Goal: Task Accomplishment & Management: Use online tool/utility

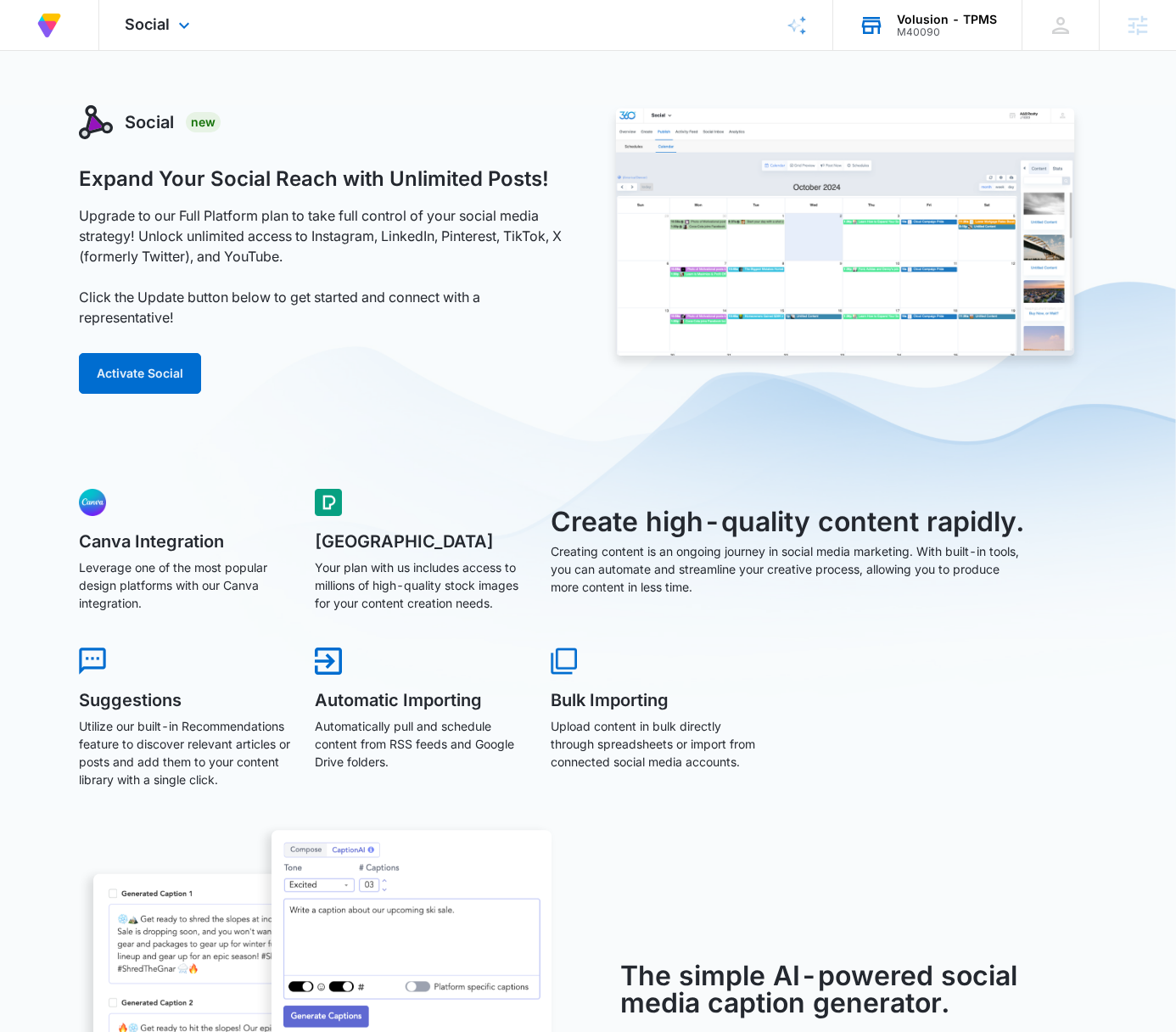
click at [926, 40] on div "Volusion - TPMS M40090 Your Accounts View All" at bounding box center [927, 25] width 188 height 50
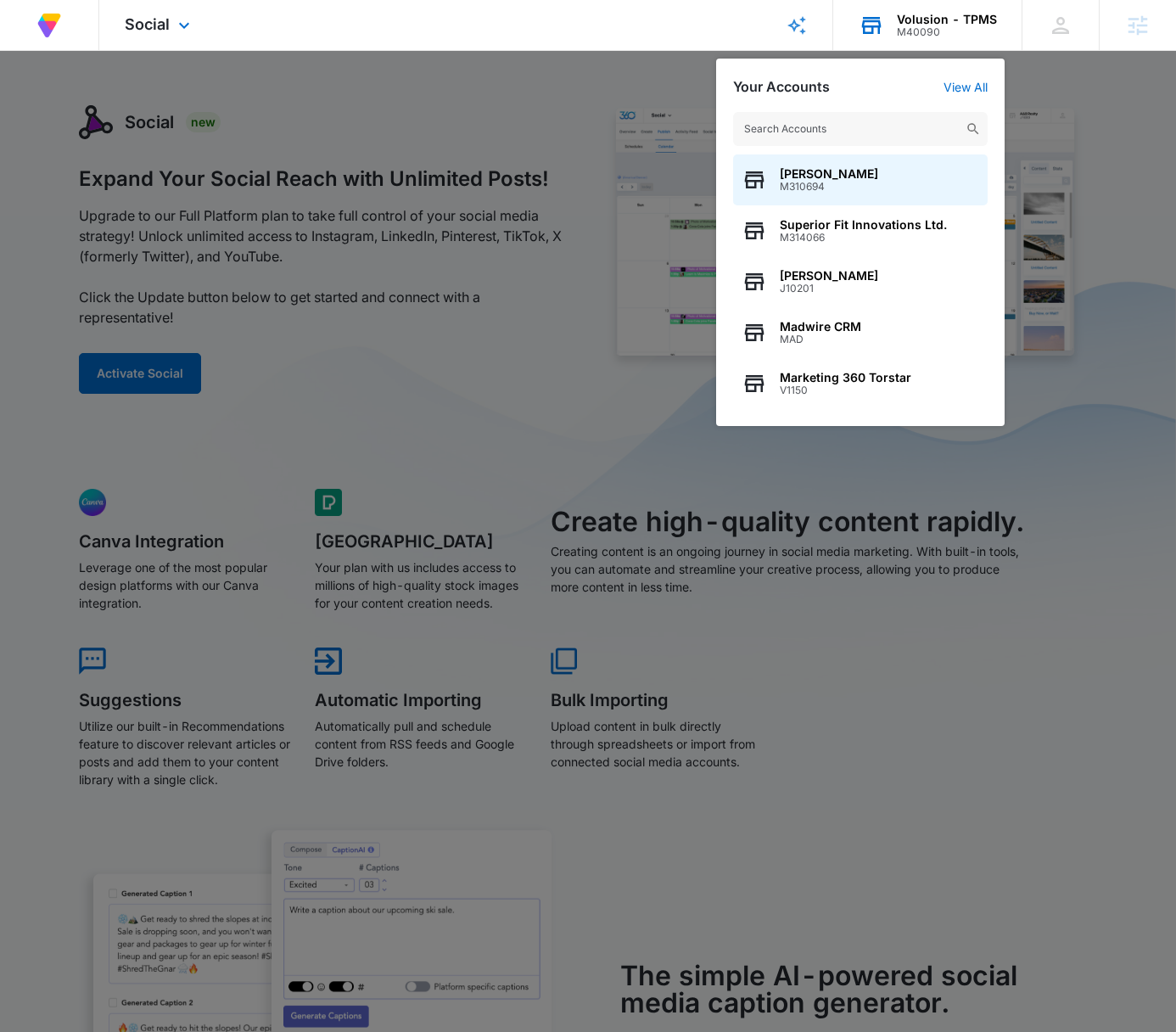
click at [859, 131] on input "text" at bounding box center [861, 129] width 254 height 34
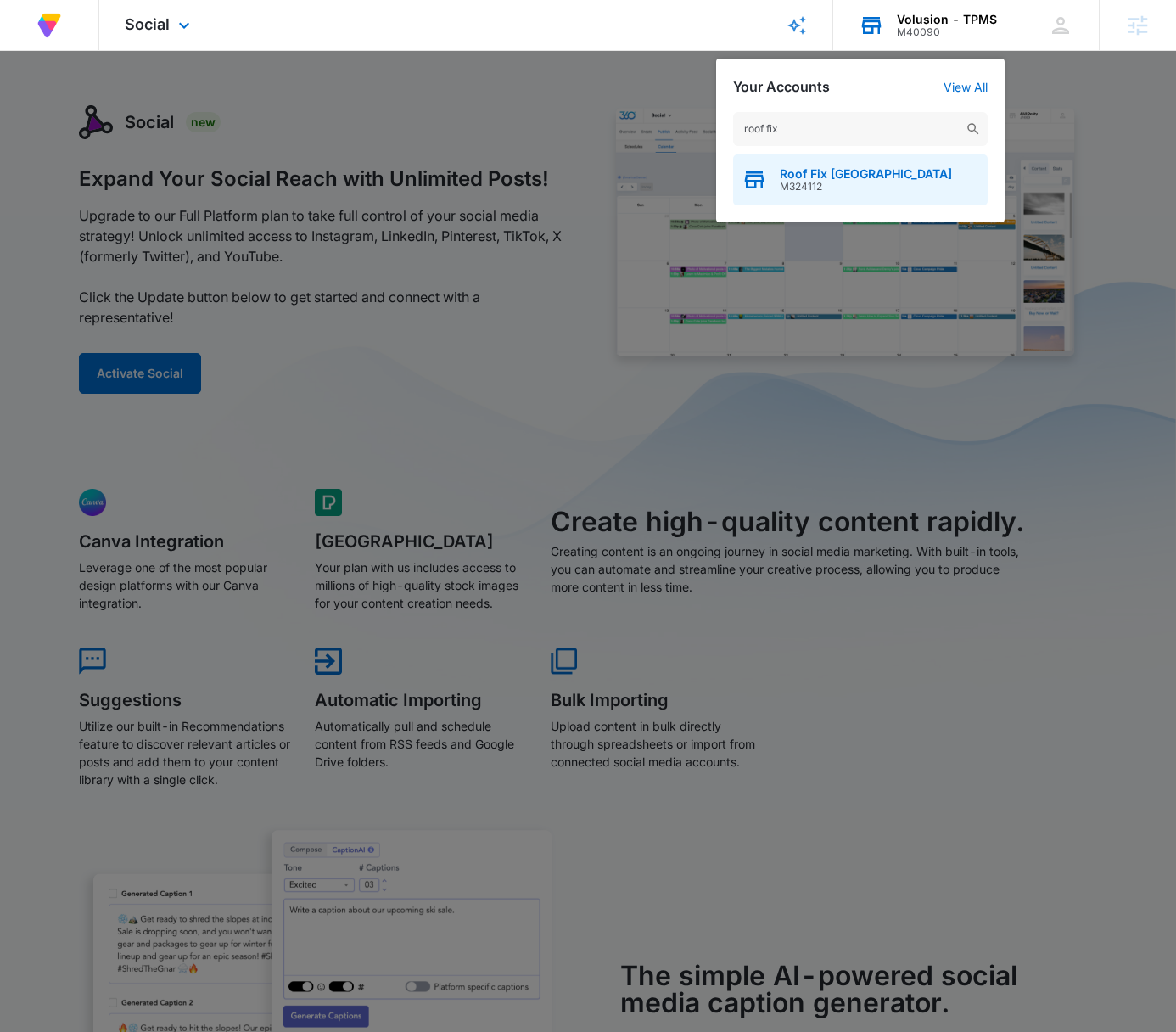
type input "roof fix"
click at [906, 186] on div "Roof Fix USA M324112" at bounding box center [861, 180] width 254 height 51
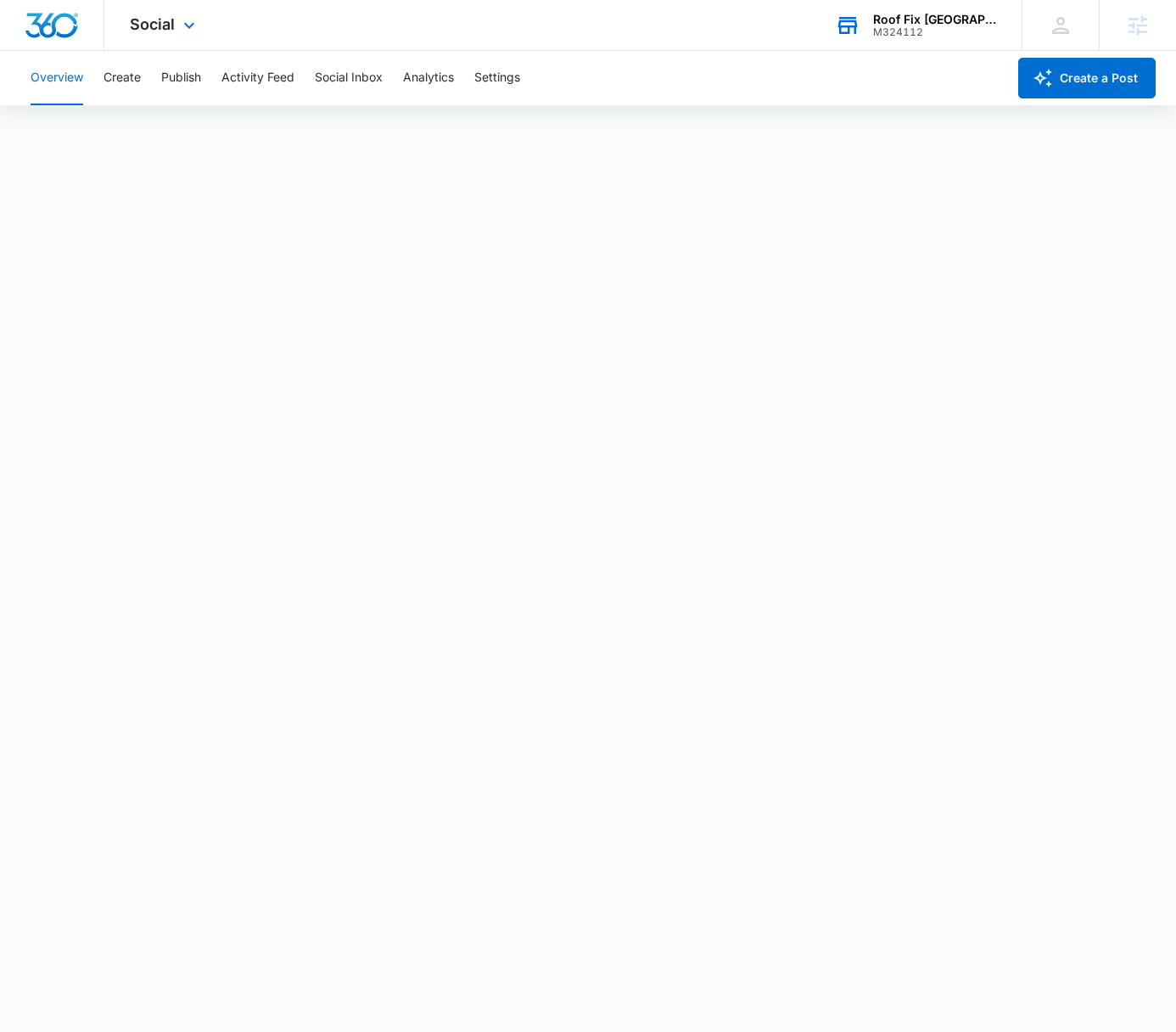
click at [657, 27] on div "Social Apps Reputation Forms CRM Email Social POS Content Ads Intelligence File…" at bounding box center [588, 25] width 1176 height 51
click at [178, 77] on button "Publish" at bounding box center [181, 77] width 40 height 54
click at [776, 94] on div "Overview Create Publish Activity Feed Social Inbox Analytics Settings" at bounding box center [514, 77] width 986 height 54
click at [66, 87] on button "Overview" at bounding box center [57, 77] width 52 height 54
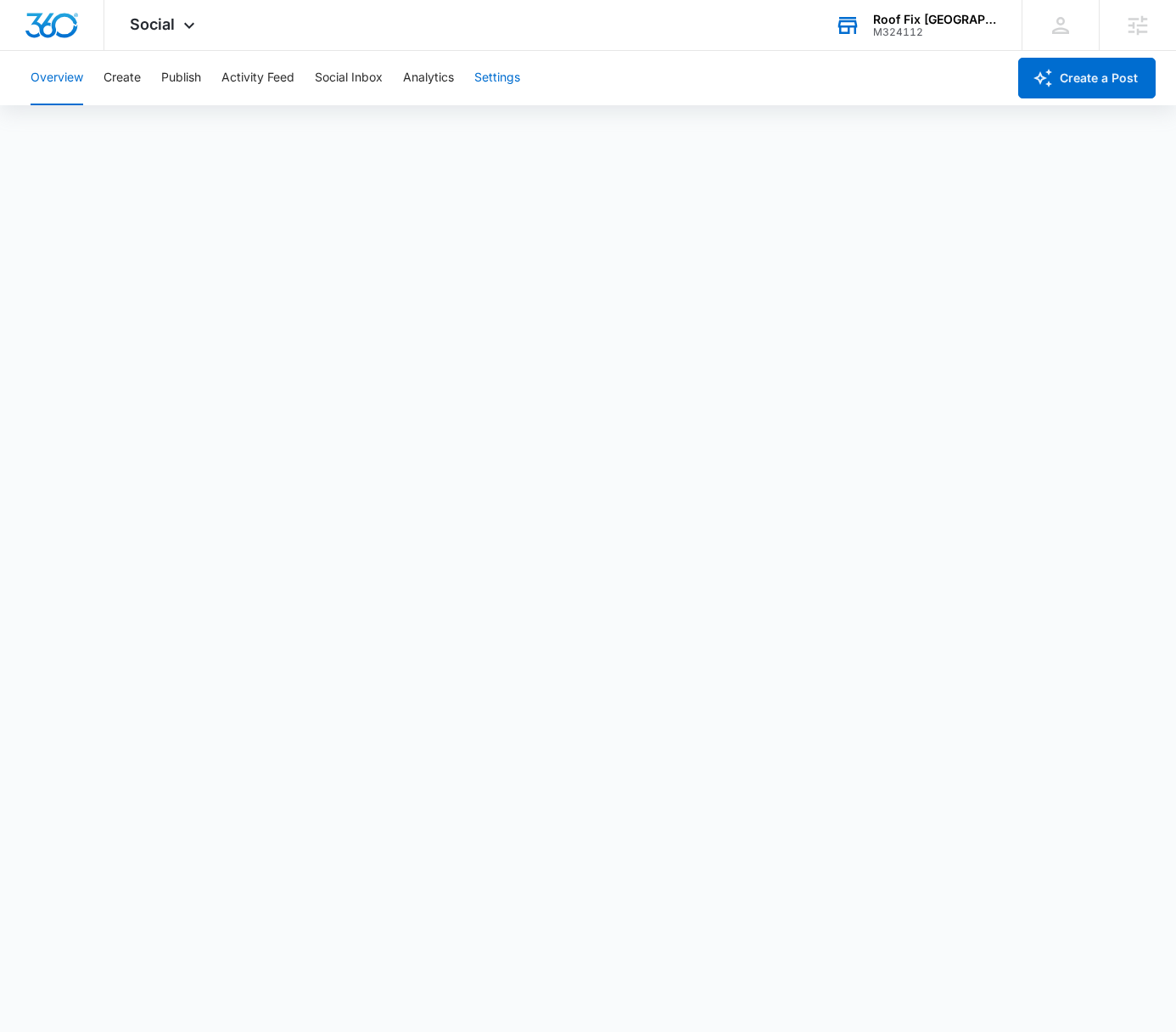
click at [514, 84] on button "Settings" at bounding box center [497, 77] width 46 height 54
click at [422, 100] on button "Analytics" at bounding box center [428, 77] width 51 height 54
click at [174, 89] on button "Publish" at bounding box center [181, 77] width 40 height 54
click at [105, 88] on button "Create" at bounding box center [122, 77] width 37 height 54
click at [413, 116] on div "Content Library Approvals Recommendations Auto Import" at bounding box center [588, 130] width 1136 height 47
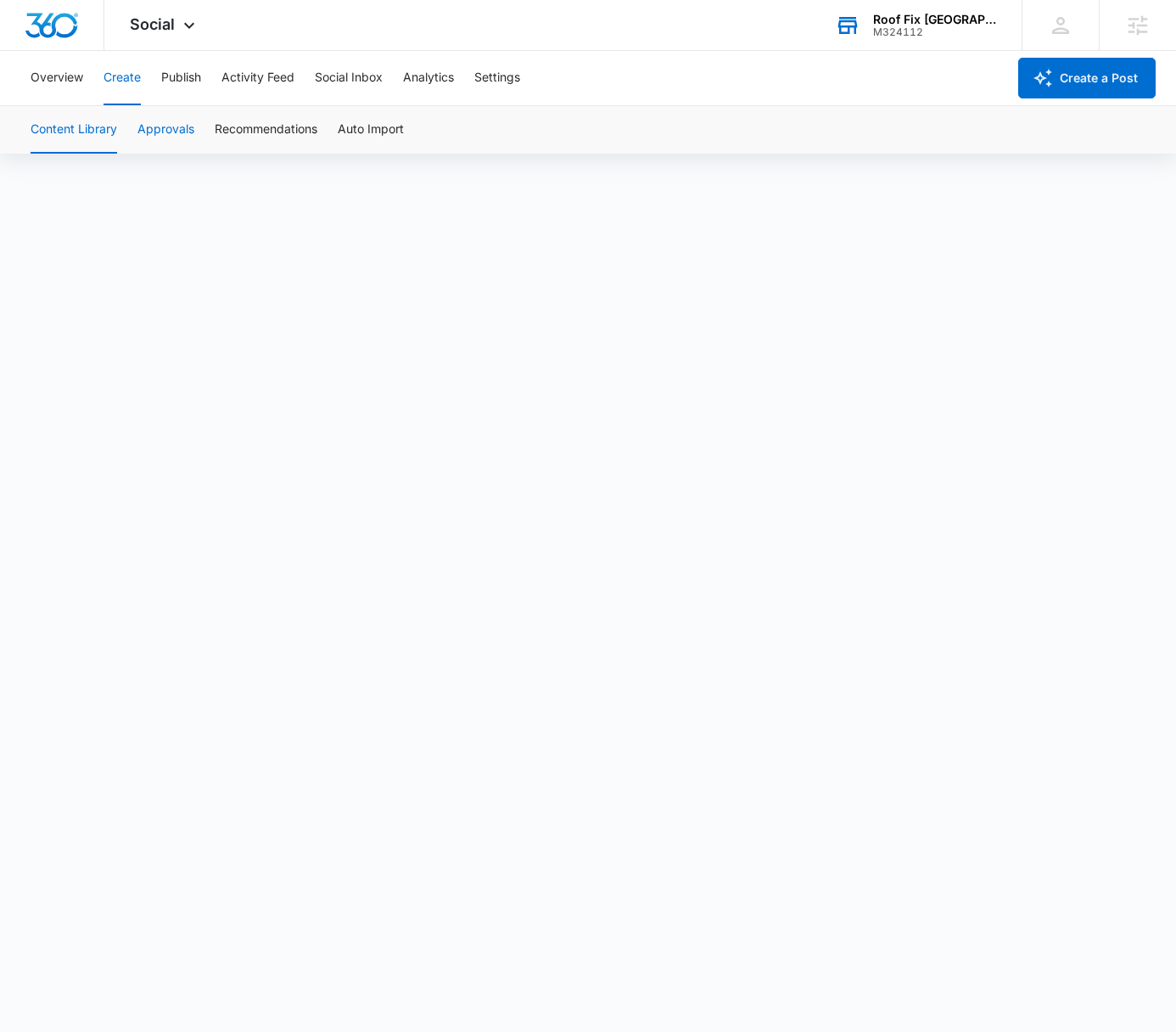
click at [153, 124] on button "Approvals" at bounding box center [166, 130] width 57 height 47
click at [934, 28] on div "M324112" at bounding box center [935, 33] width 124 height 12
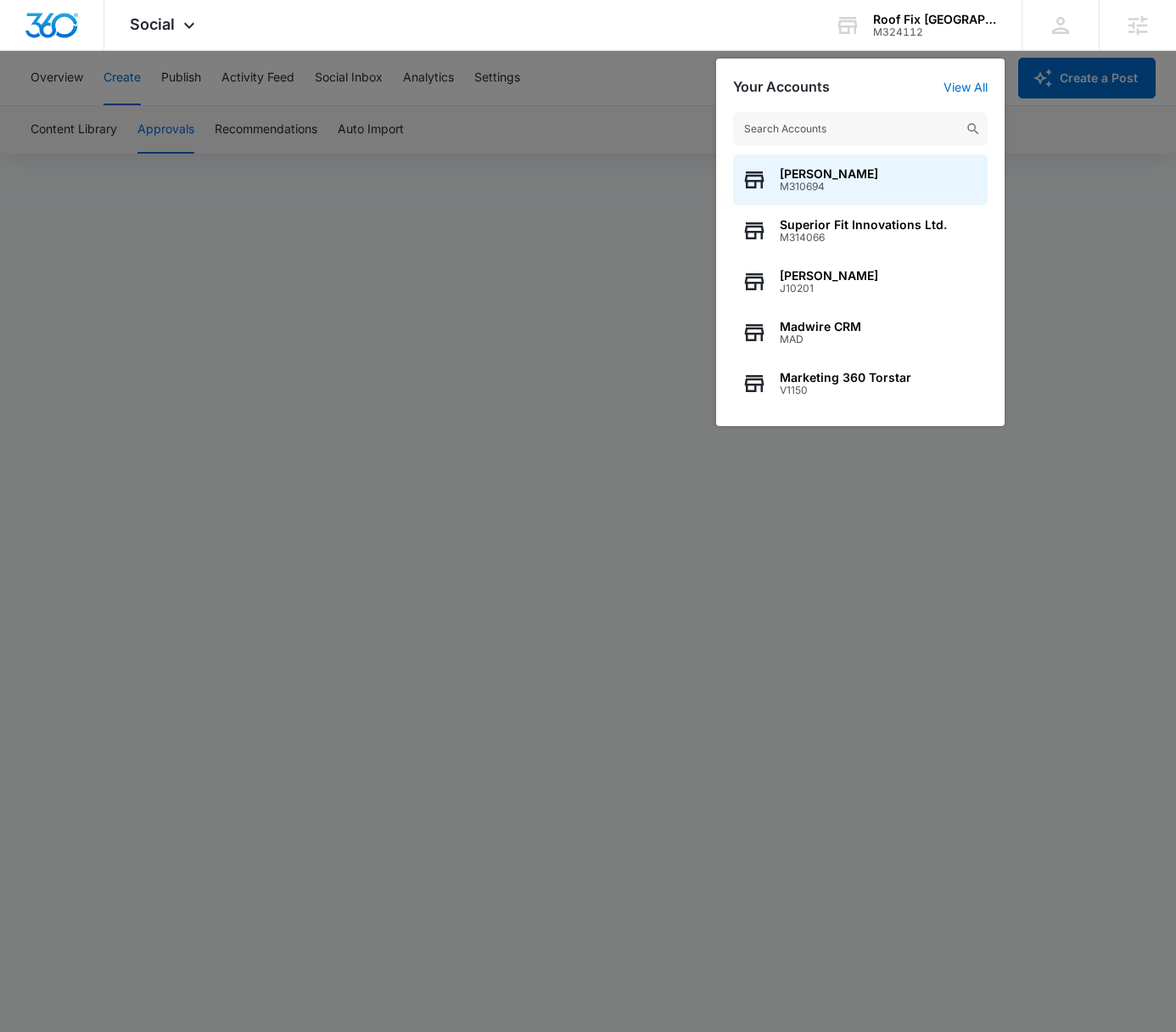
click at [849, 122] on input "text" at bounding box center [861, 129] width 254 height 34
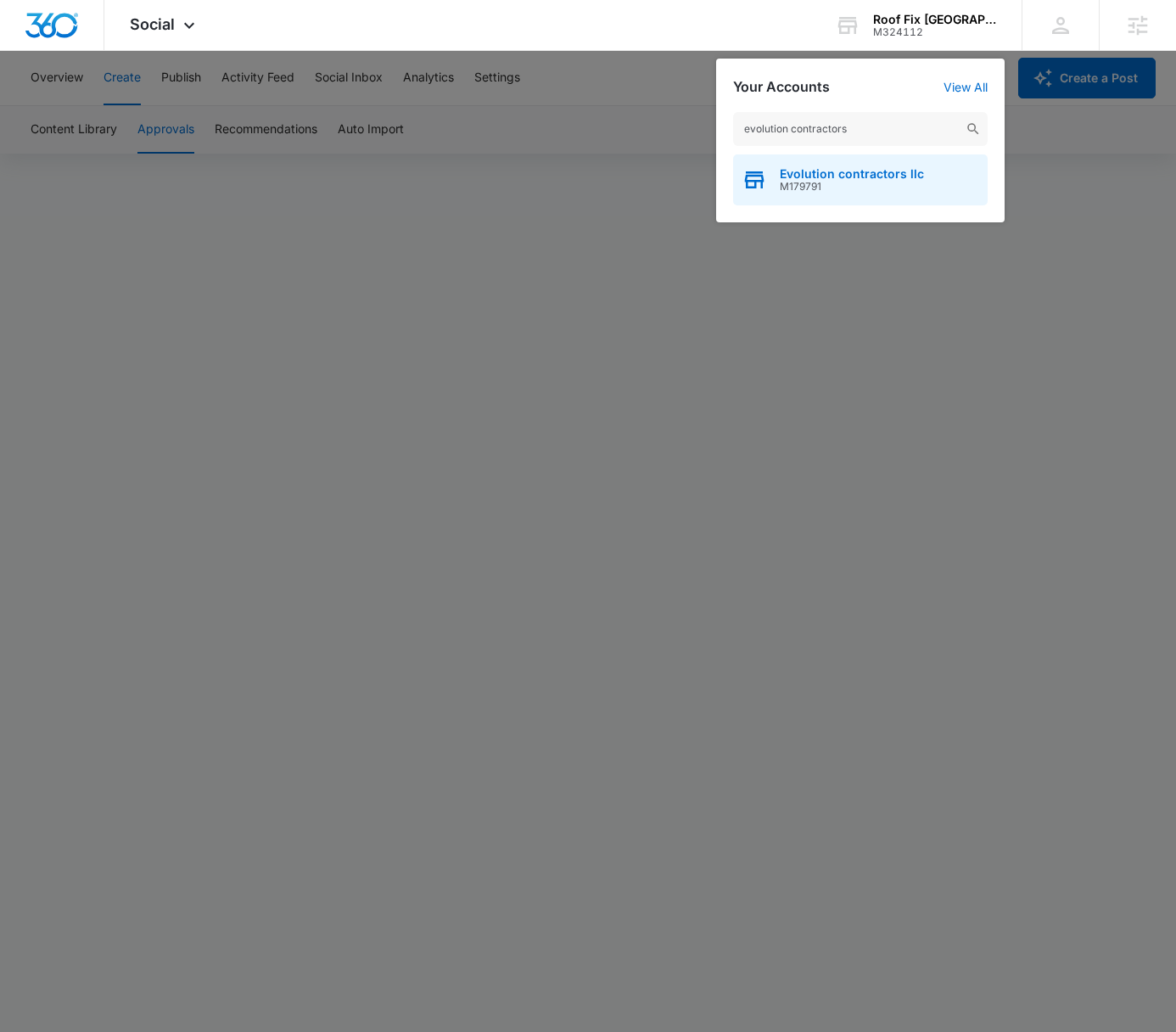
type input "evolution contractors"
click at [918, 188] on span "M179791" at bounding box center [852, 186] width 144 height 12
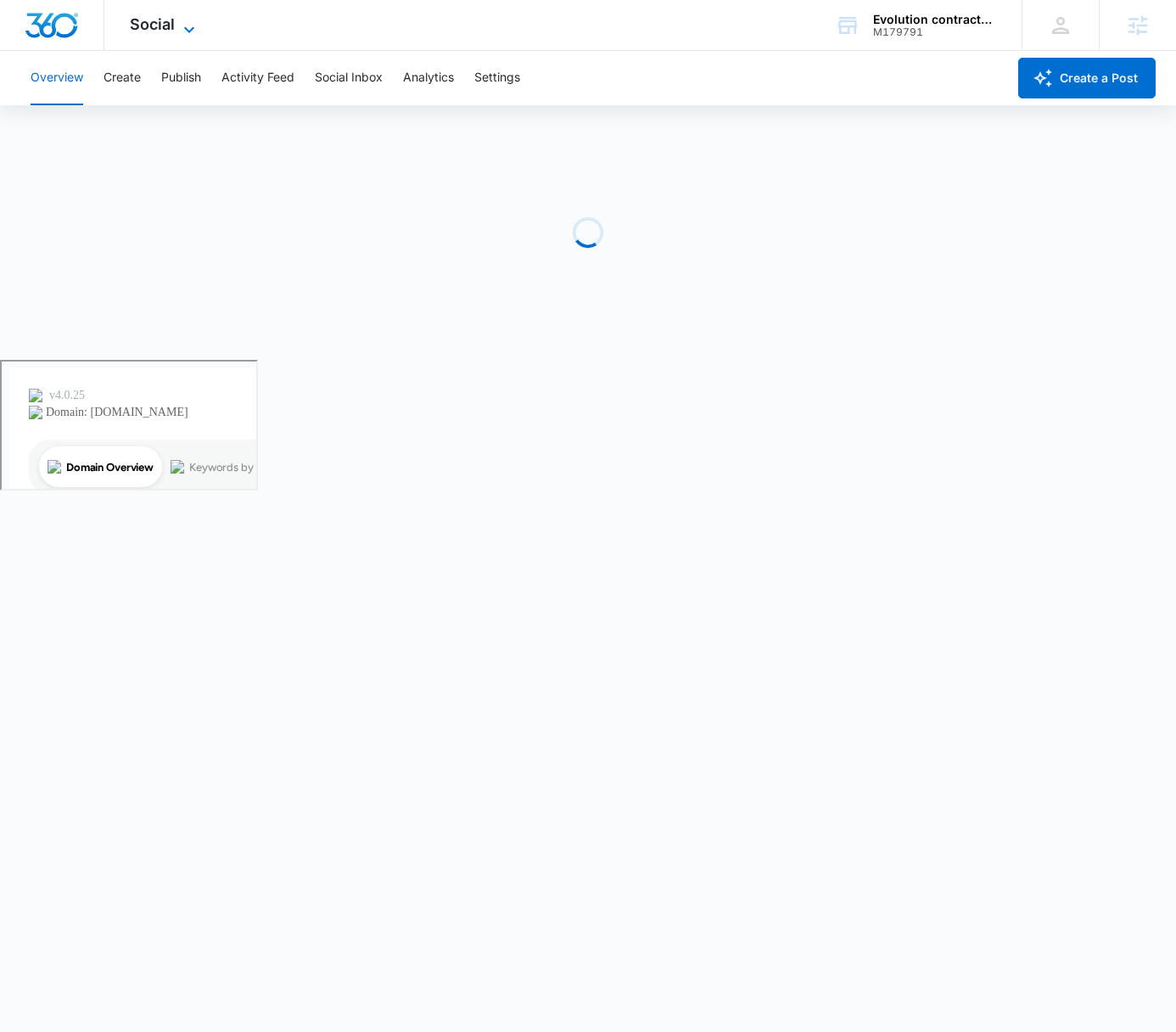
click at [168, 15] on span "Social" at bounding box center [152, 24] width 45 height 18
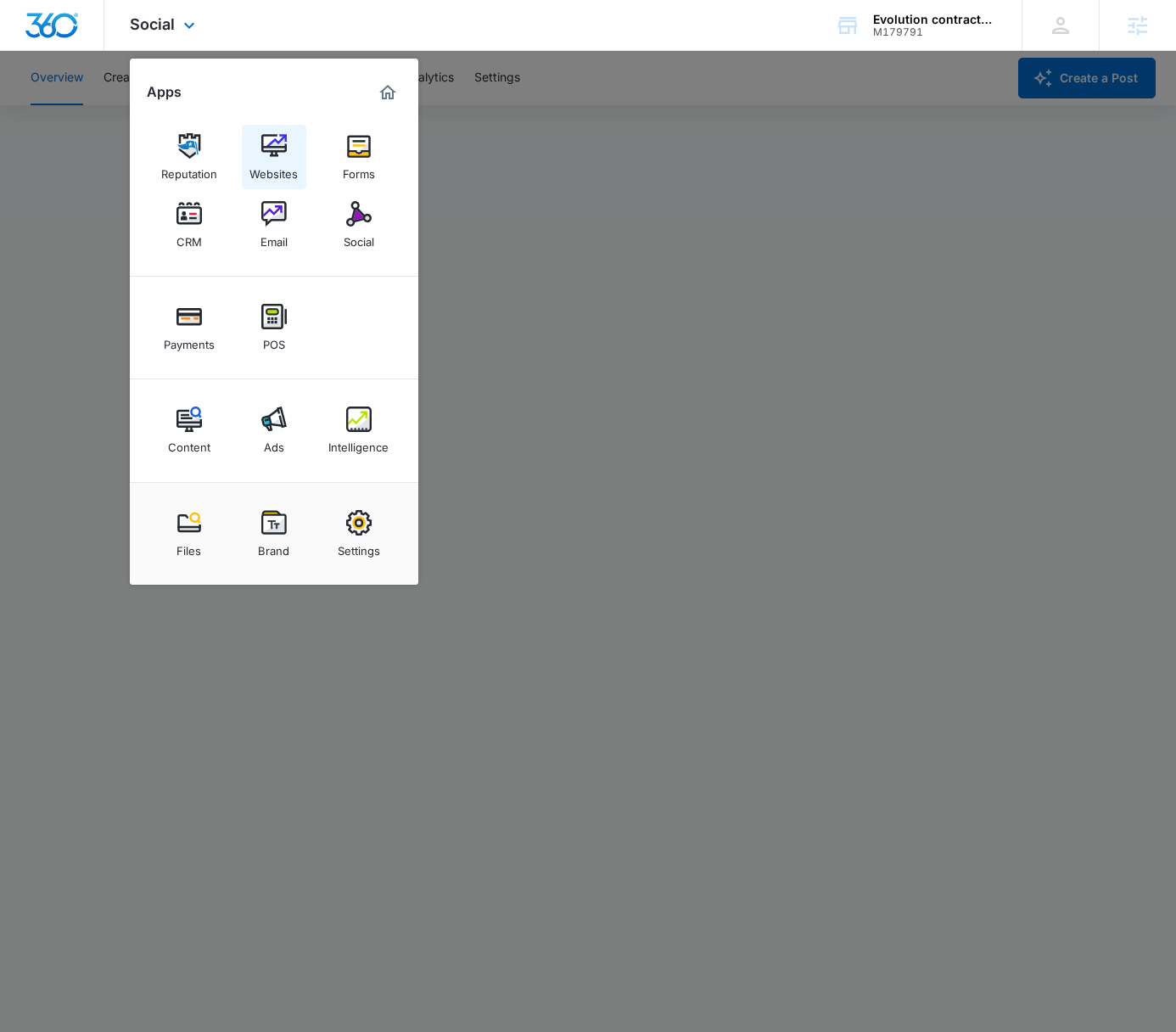
click at [273, 164] on div "Websites" at bounding box center [273, 170] width 48 height 22
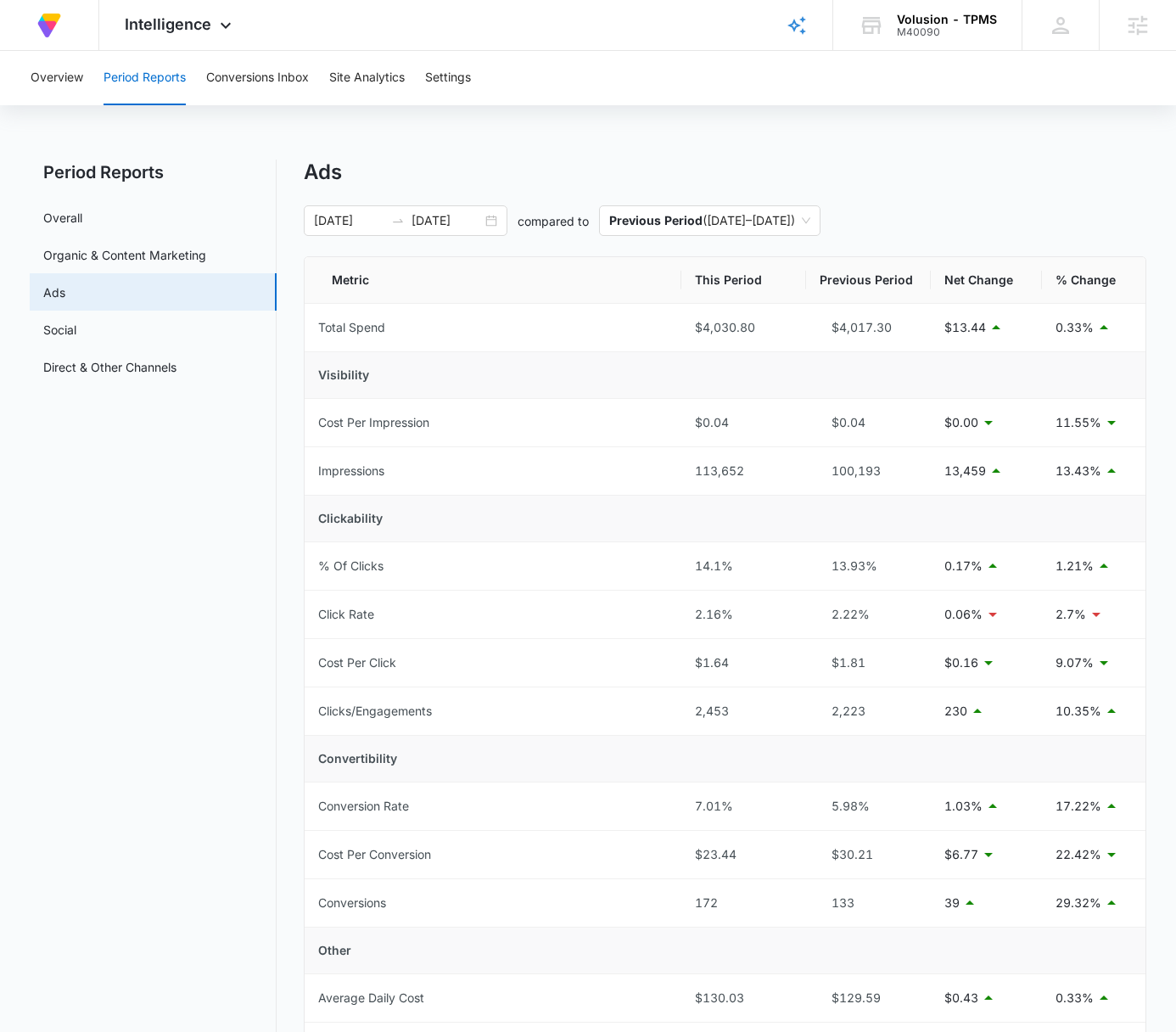
click at [795, 63] on div "Overview Period Reports Conversions Inbox Site Analytics Settings" at bounding box center [588, 77] width 1136 height 54
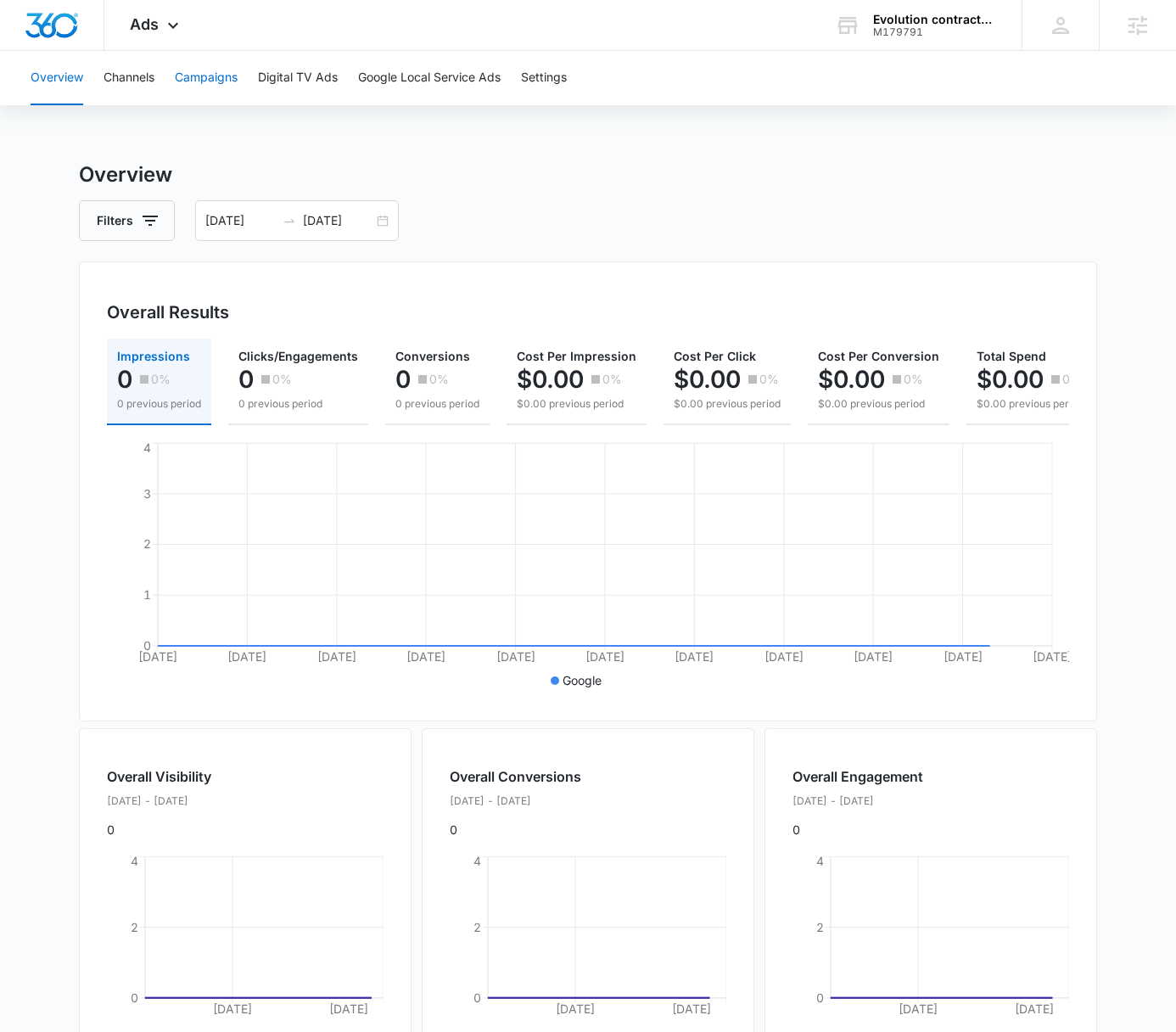
click at [227, 77] on button "Campaigns" at bounding box center [206, 77] width 63 height 54
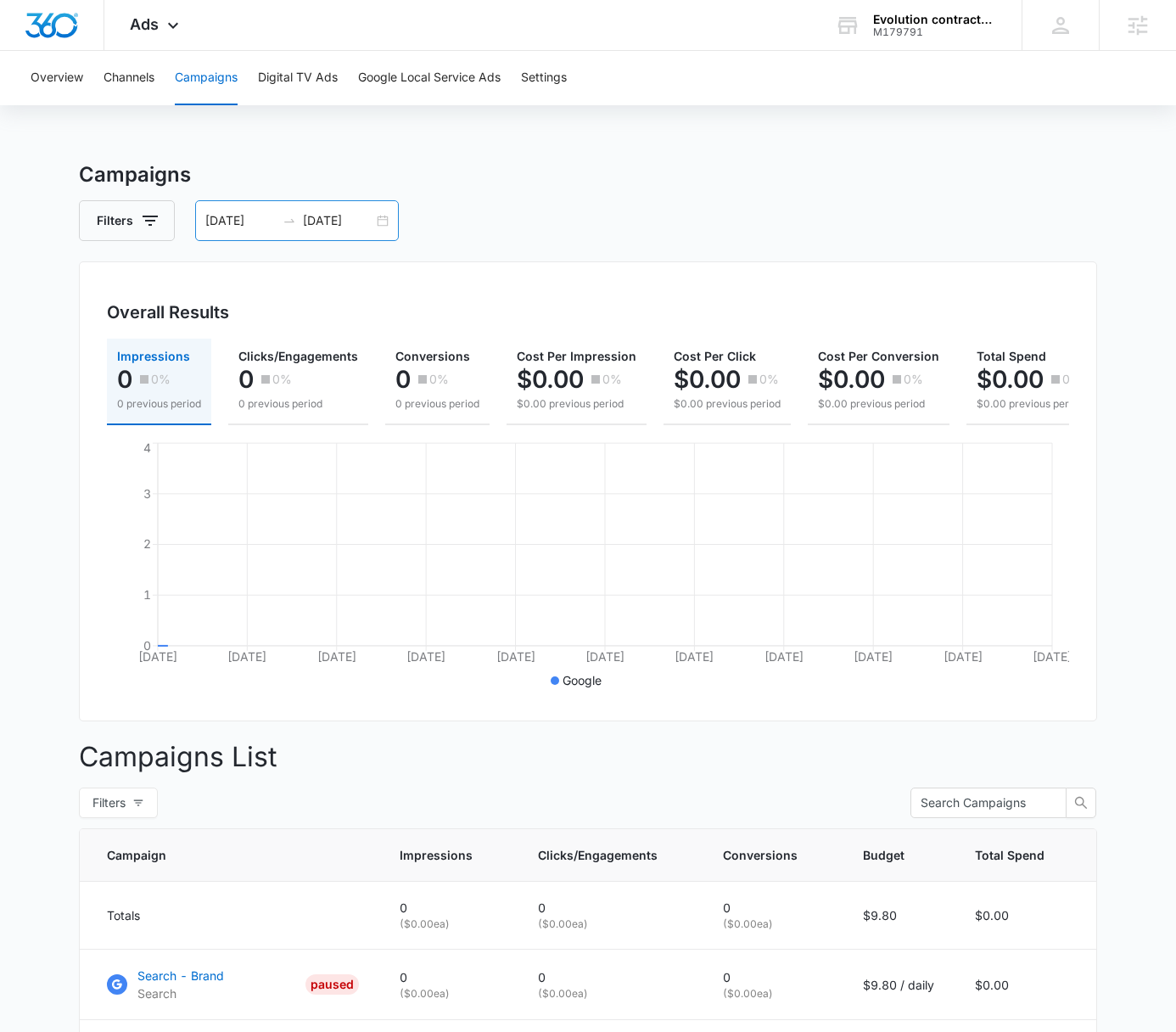
click at [384, 222] on div "08/04/2025 09/03/2025" at bounding box center [296, 220] width 204 height 40
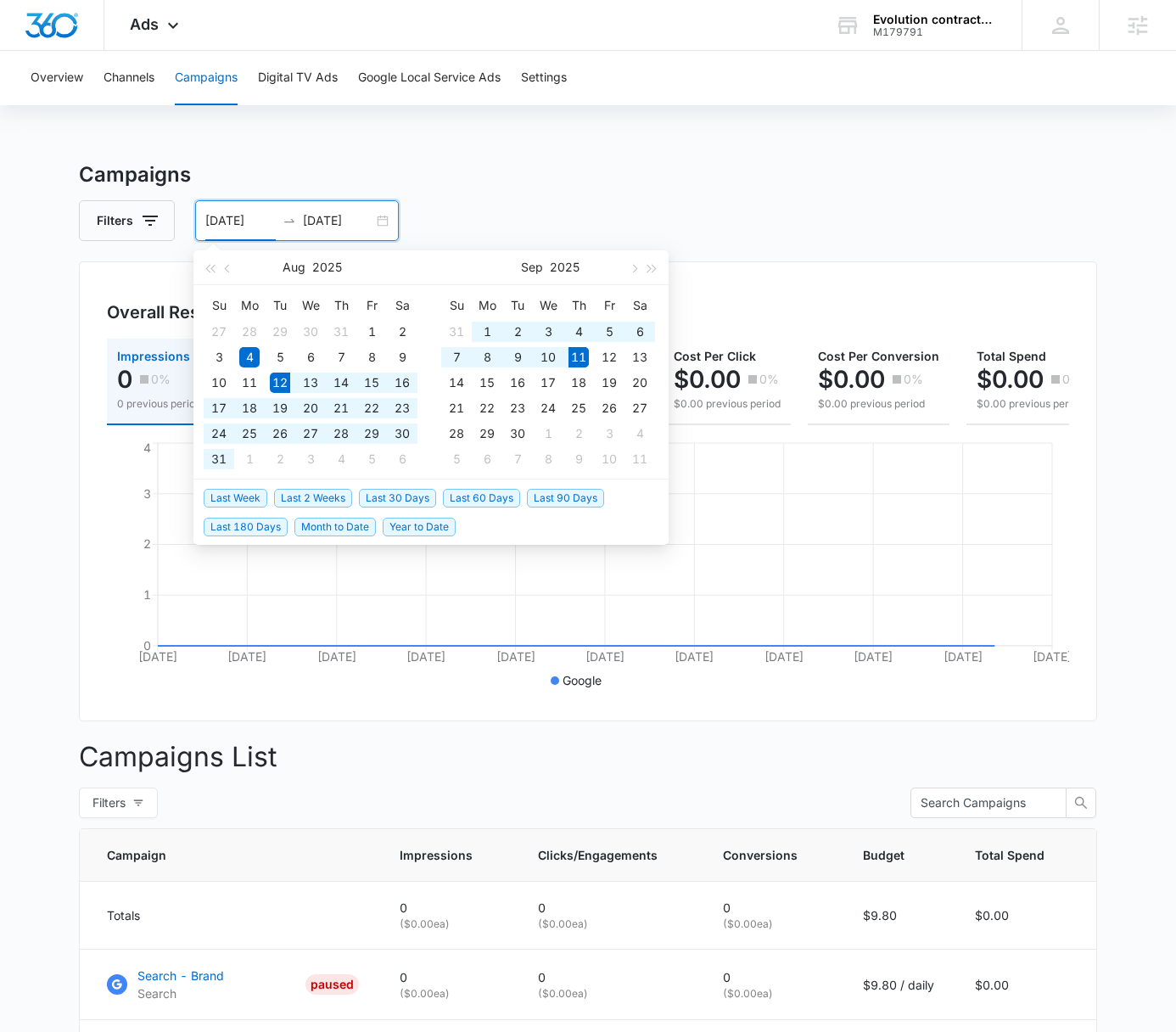
click at [411, 498] on span "Last 30 Days" at bounding box center [398, 498] width 77 height 19
type input "08/12/2025"
type input "09/11/2025"
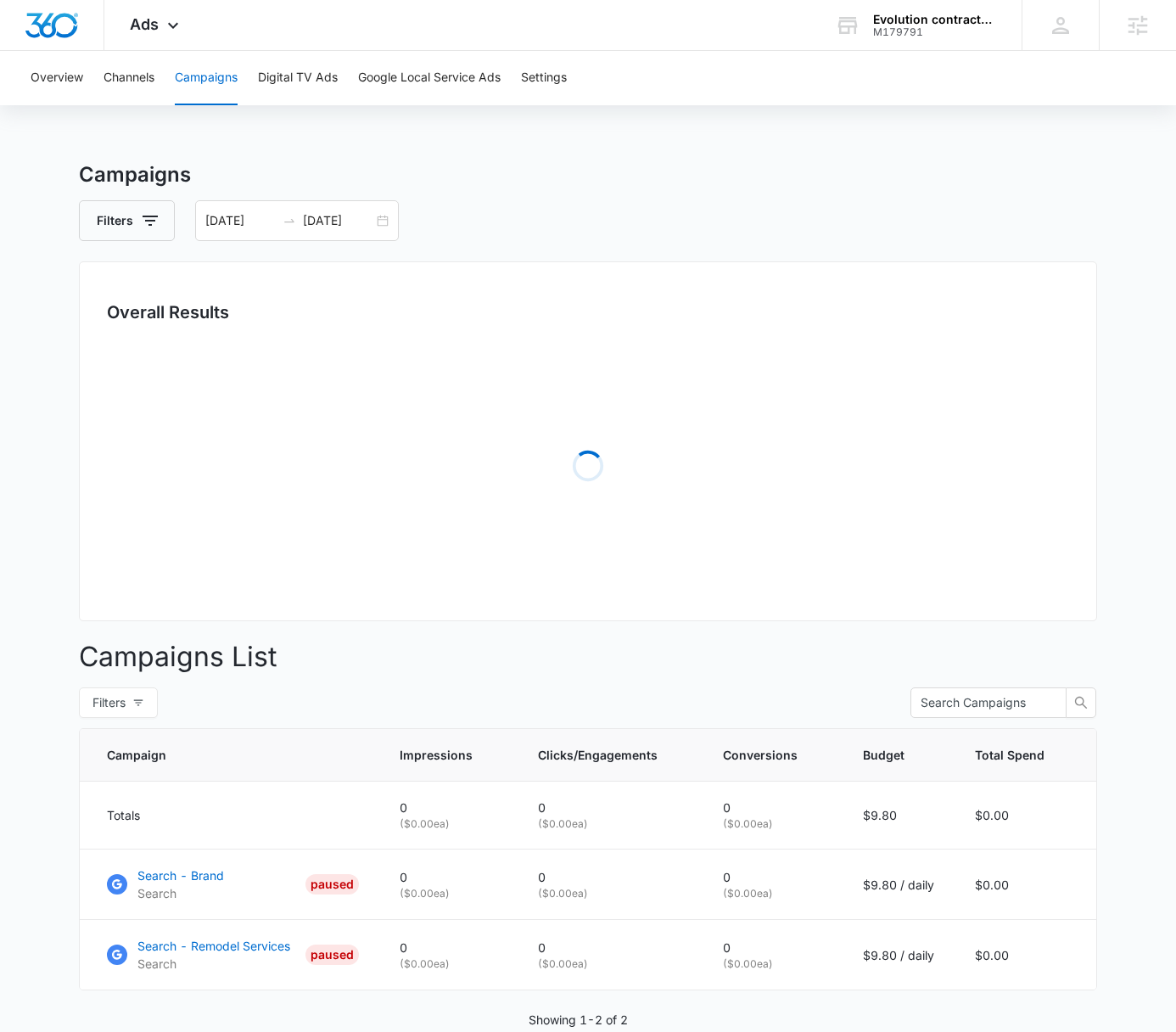
click at [769, 137] on div "Overview Channels Campaigns Digital TV Ads Google Local Service Ads Settings Ca…" at bounding box center [588, 580] width 1176 height 1059
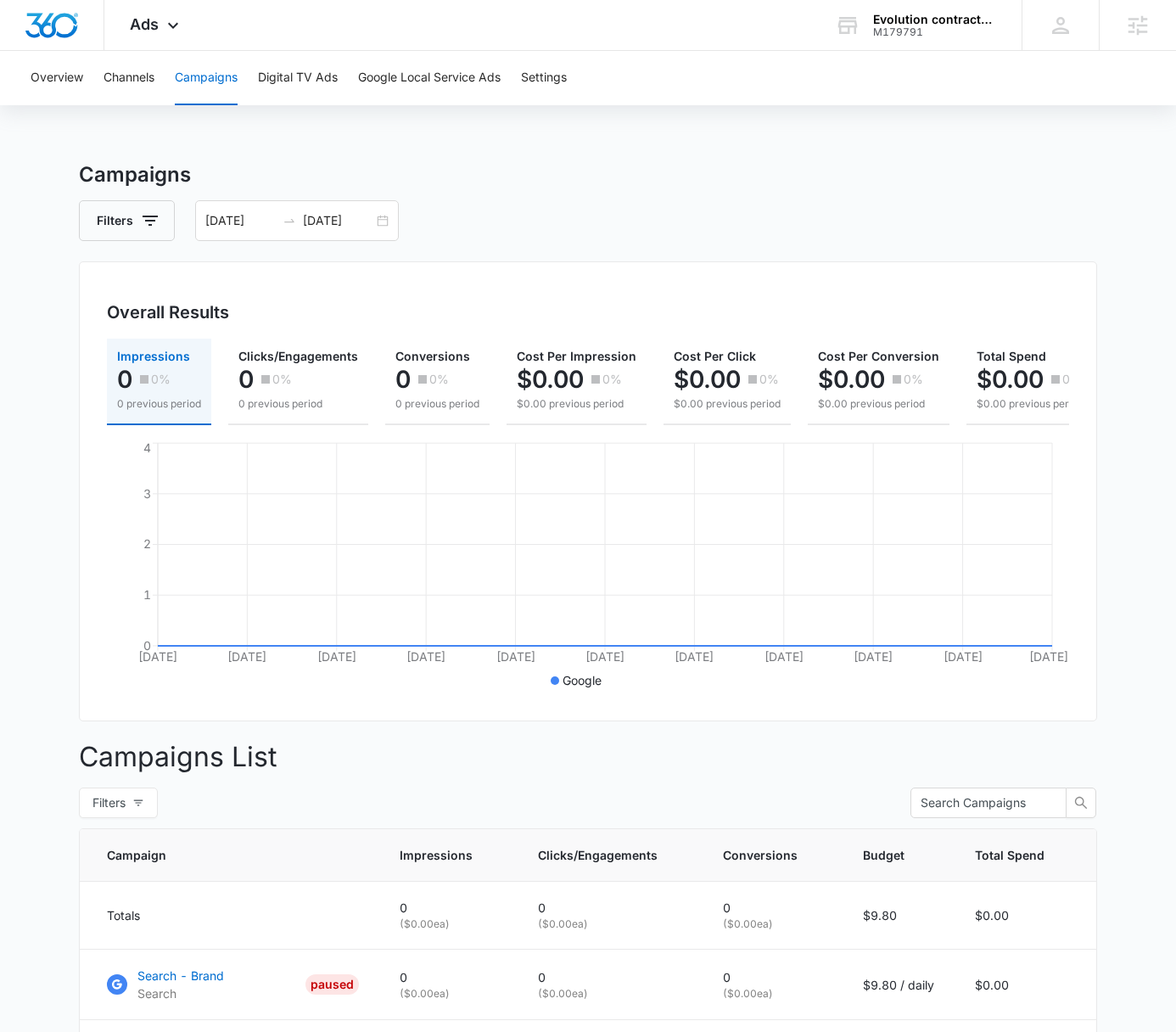
click at [722, 172] on h3 "Campaigns" at bounding box center [588, 175] width 1019 height 31
click at [399, 77] on button "Google Local Service Ads" at bounding box center [430, 77] width 143 height 54
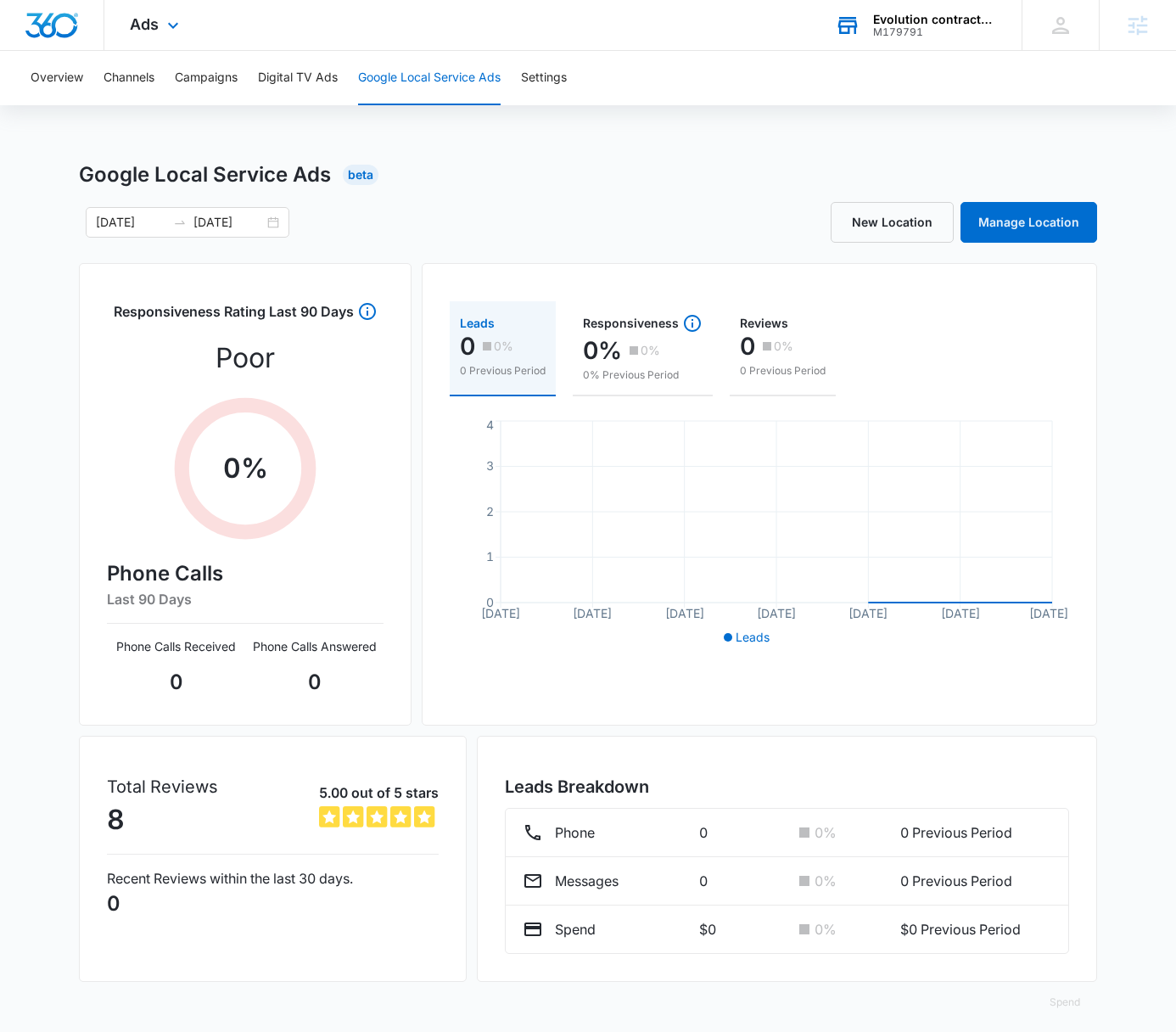
click at [905, 40] on div "Evolution contractors llc M179791 Your Accounts View All" at bounding box center [916, 25] width 212 height 50
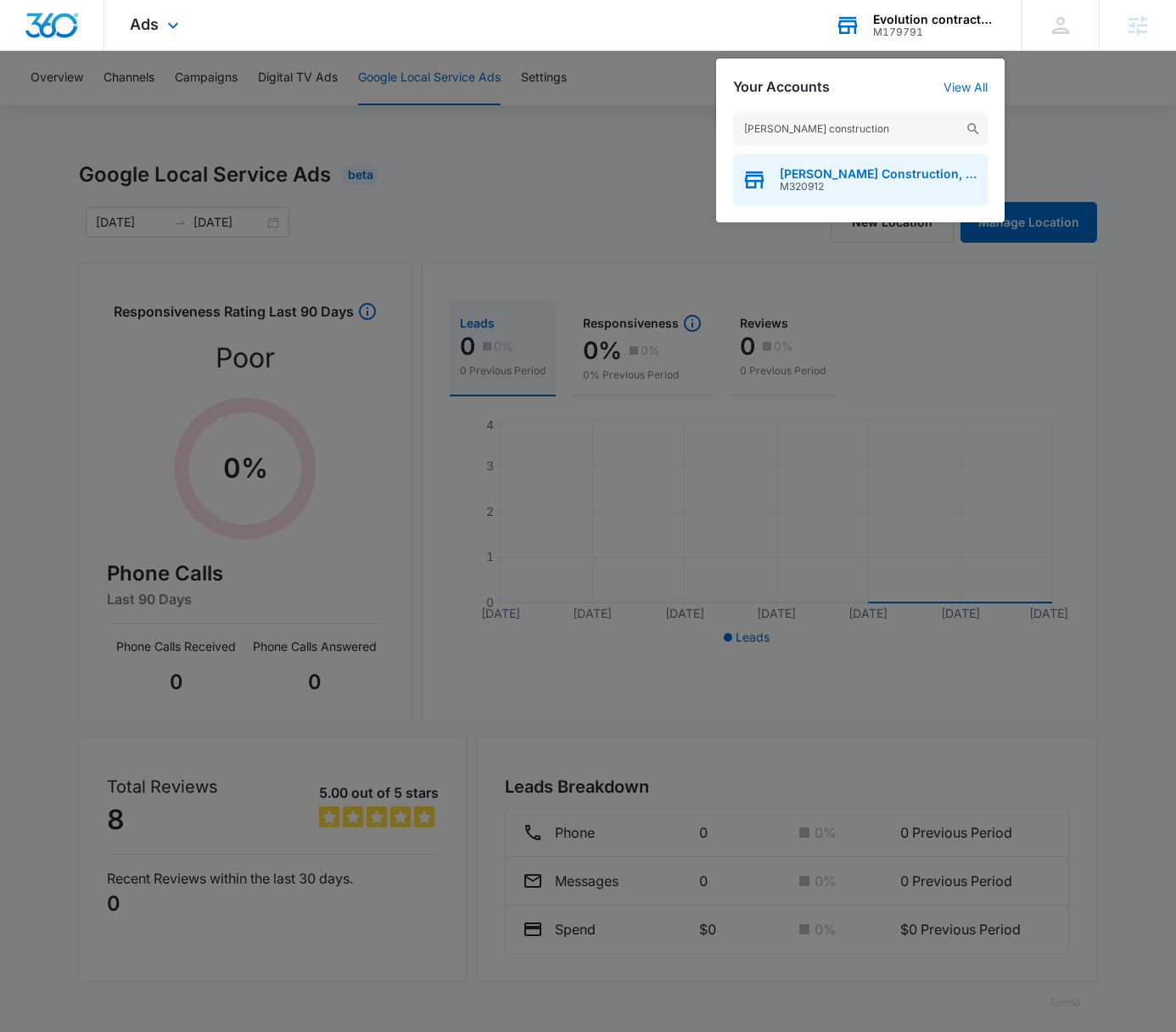
type input "wells construction"
click at [930, 178] on div "Wells Construction, LLC M320912" at bounding box center [861, 180] width 254 height 51
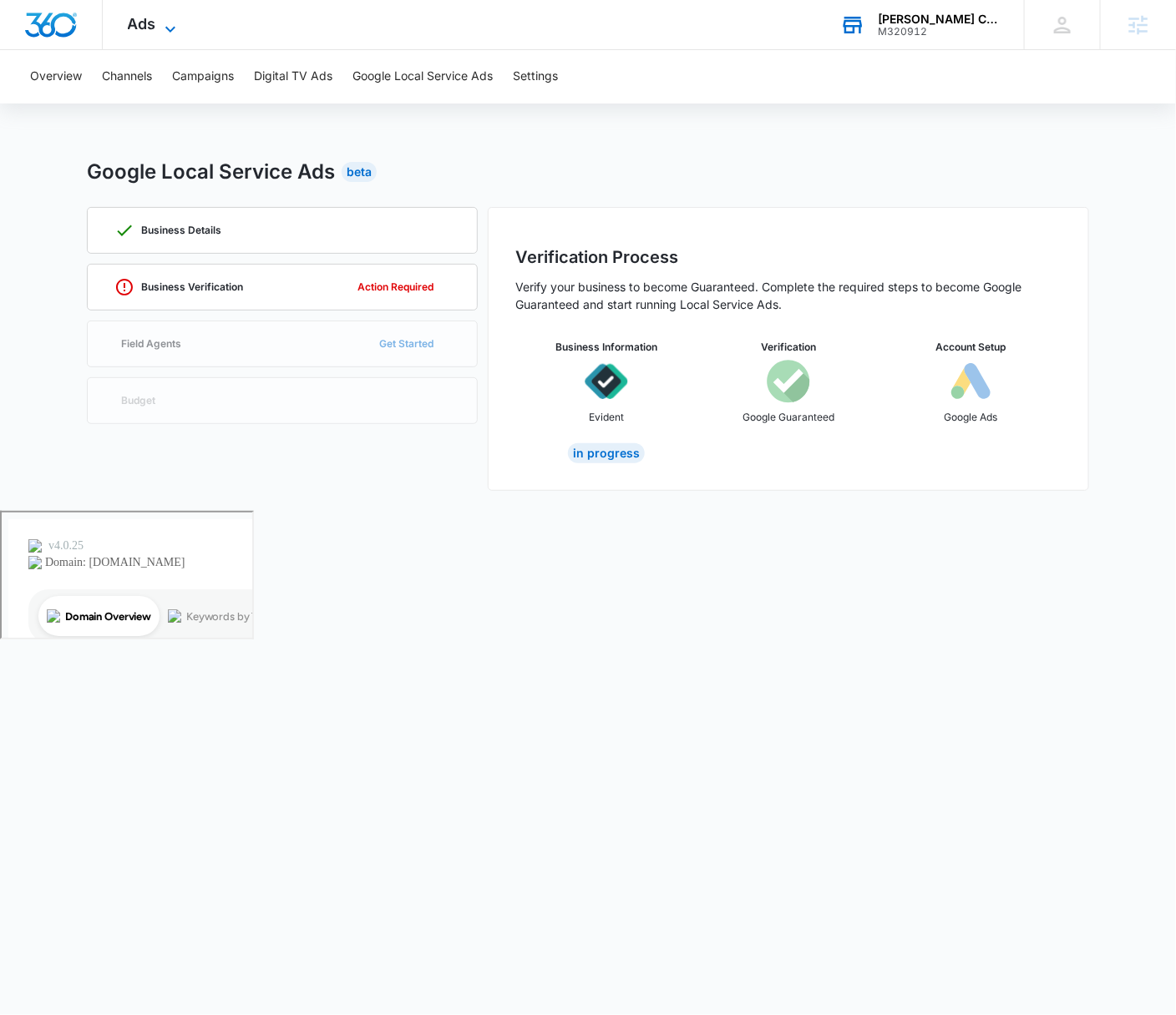
click at [147, 17] on span "Ads" at bounding box center [142, 24] width 29 height 18
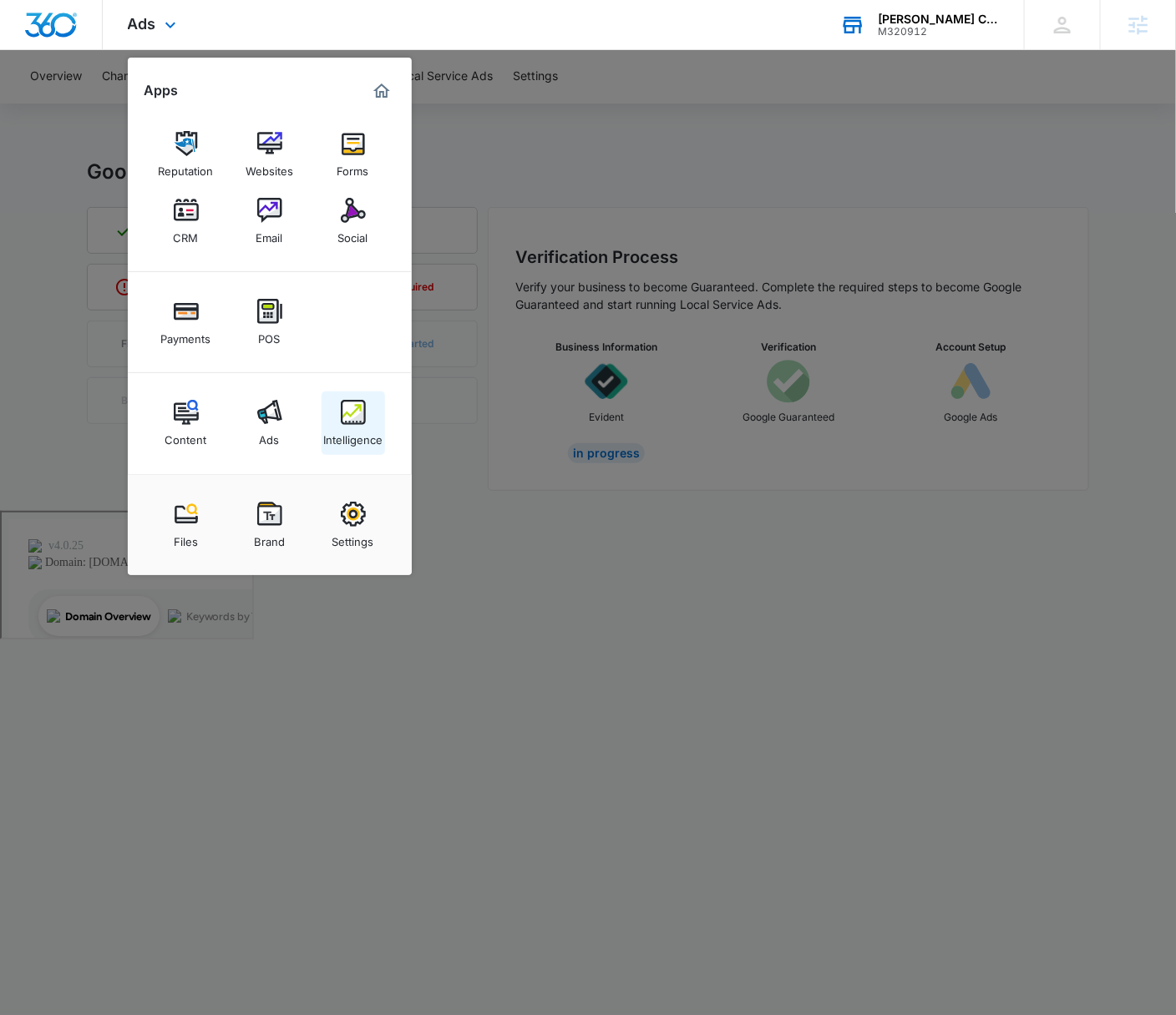
click at [357, 422] on img at bounding box center [353, 412] width 25 height 25
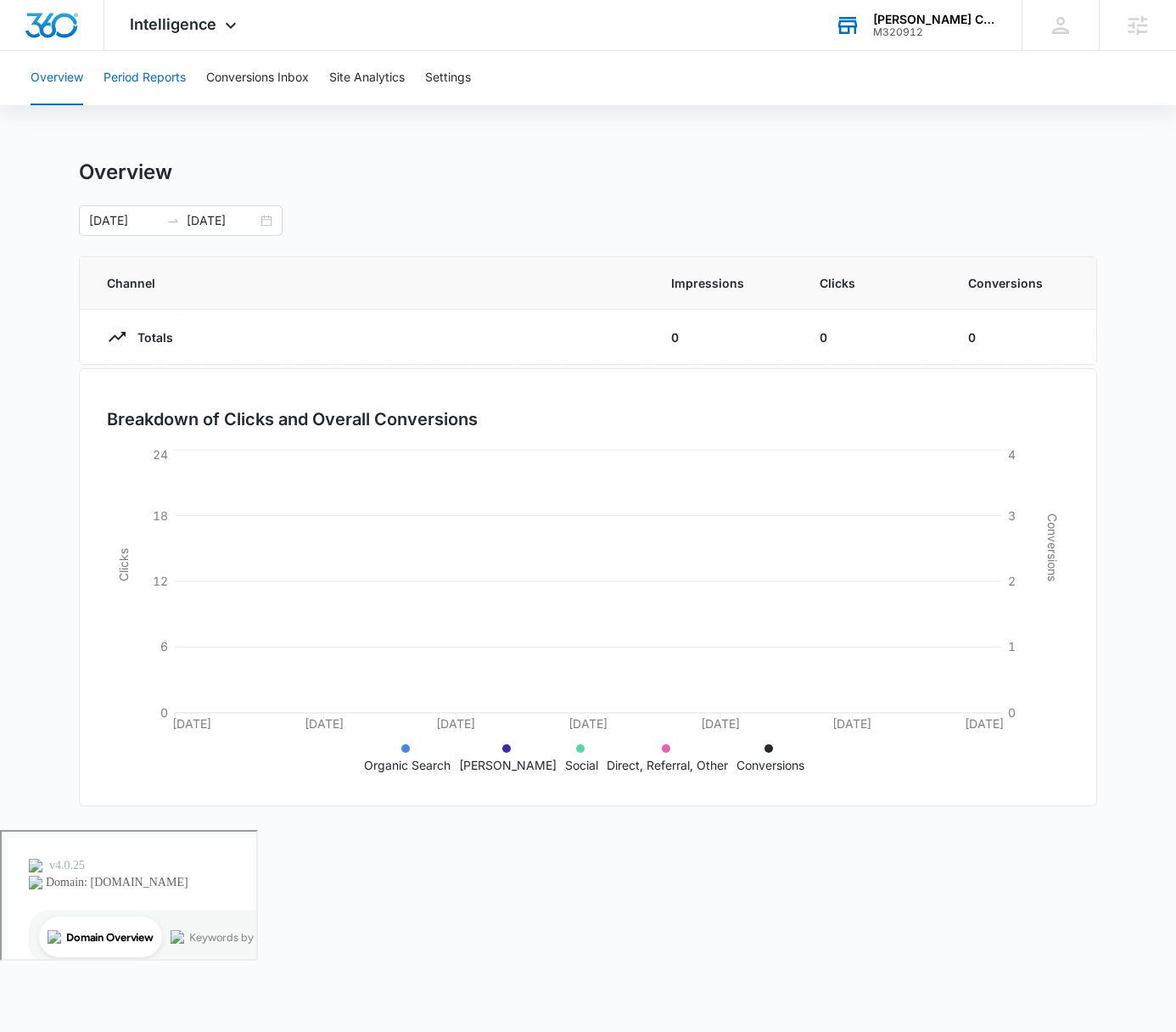
click at [165, 72] on button "Period Reports" at bounding box center [145, 77] width 82 height 54
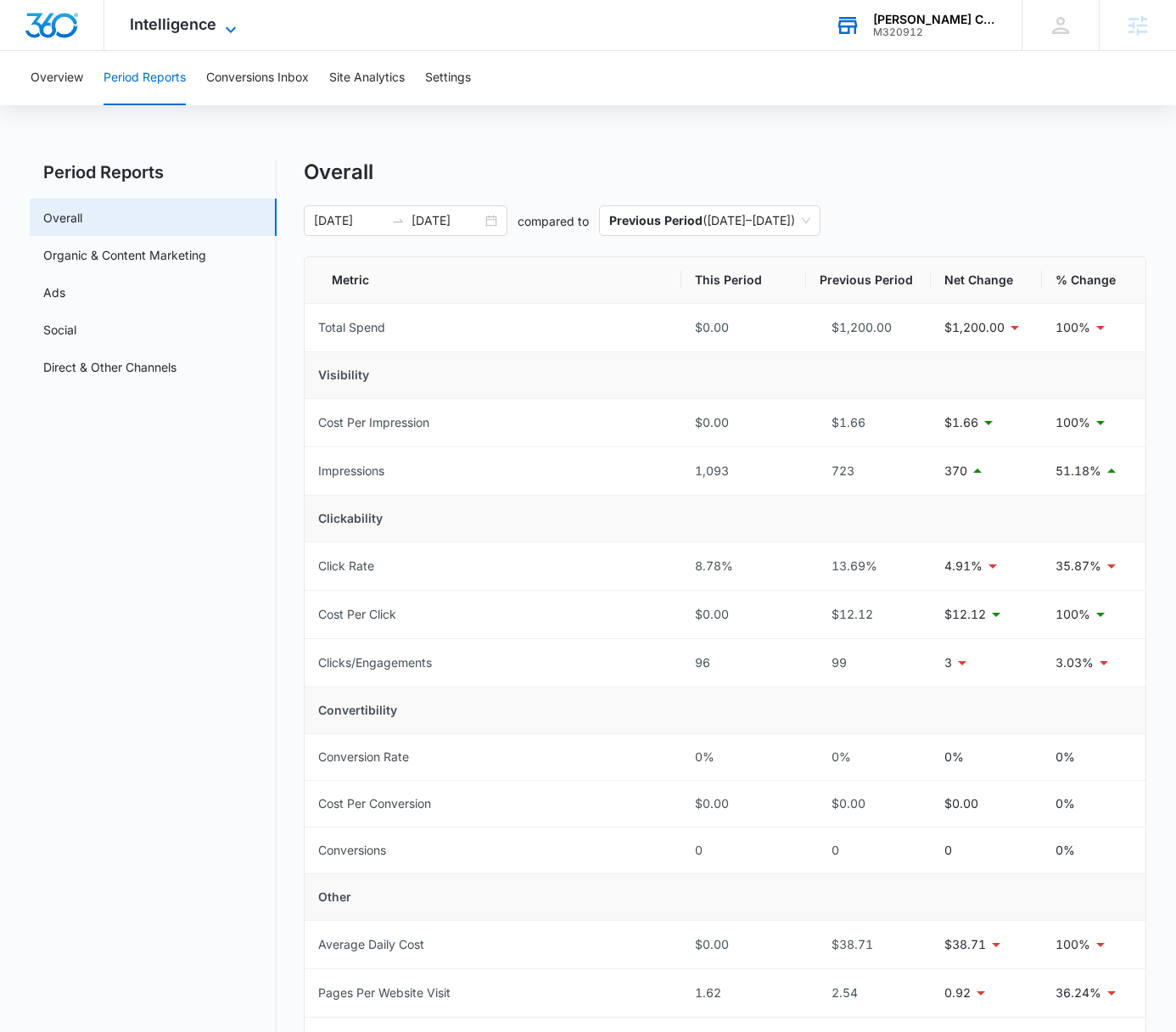
click at [205, 20] on span "Intelligence" at bounding box center [173, 24] width 87 height 18
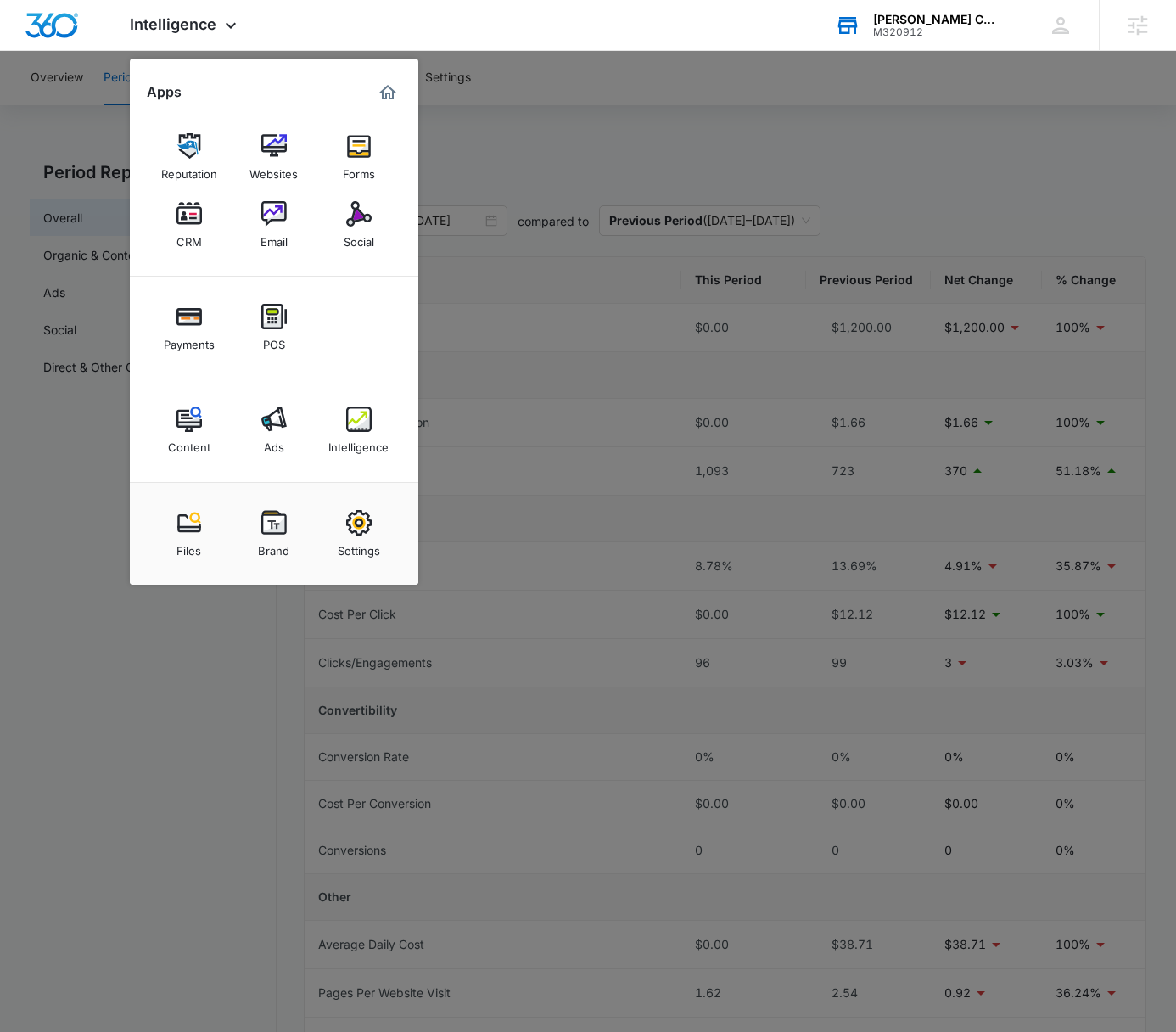
click at [177, 411] on img at bounding box center [190, 419] width 26 height 26
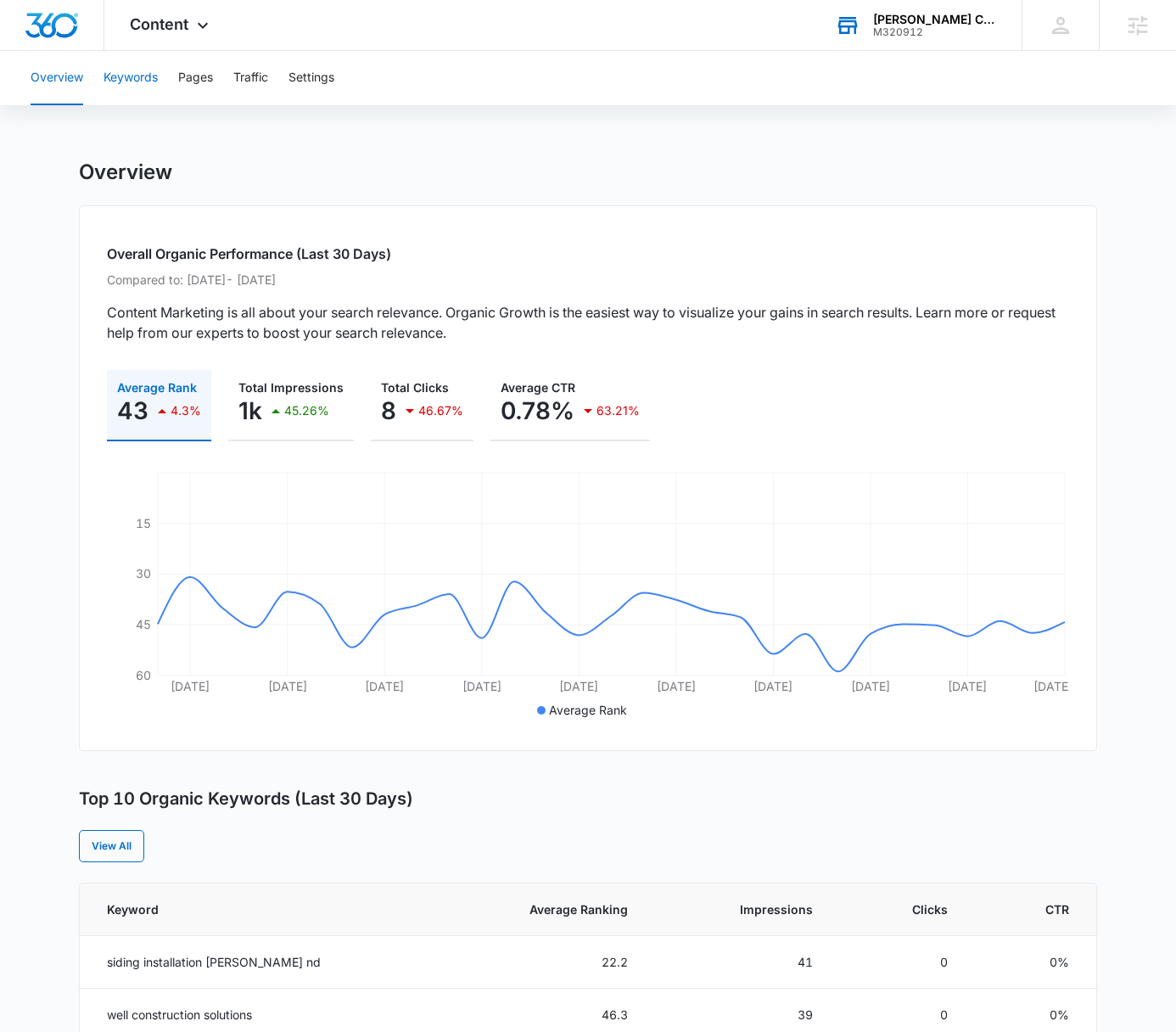
click at [127, 77] on button "Keywords" at bounding box center [131, 77] width 54 height 54
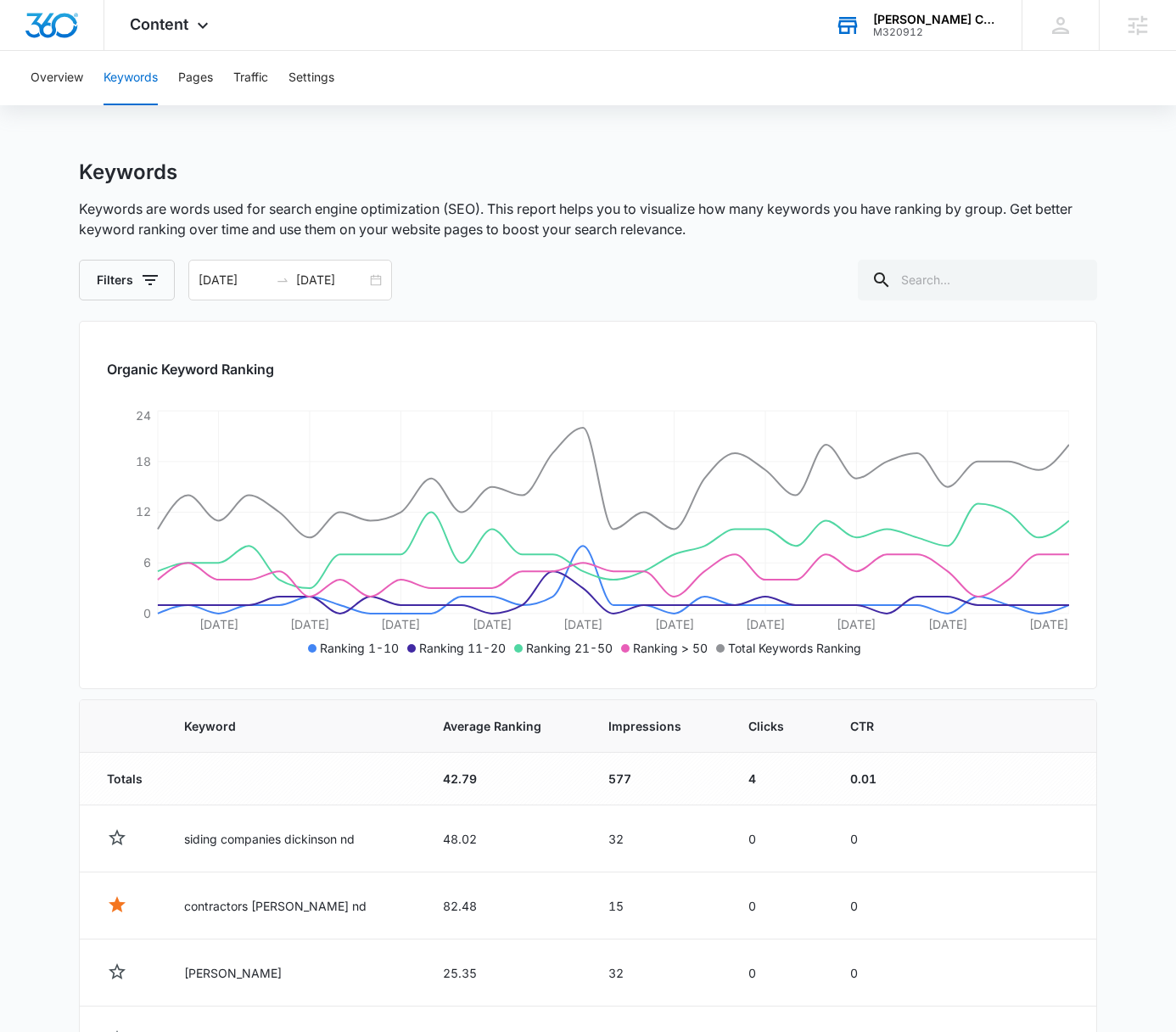
click at [716, 107] on div "Overview Keywords Pages Traffic Settings Keywords Keywords are words used for s…" at bounding box center [588, 810] width 1176 height 1519
click at [378, 282] on div "07/26/2025 08/25/2025" at bounding box center [289, 279] width 204 height 40
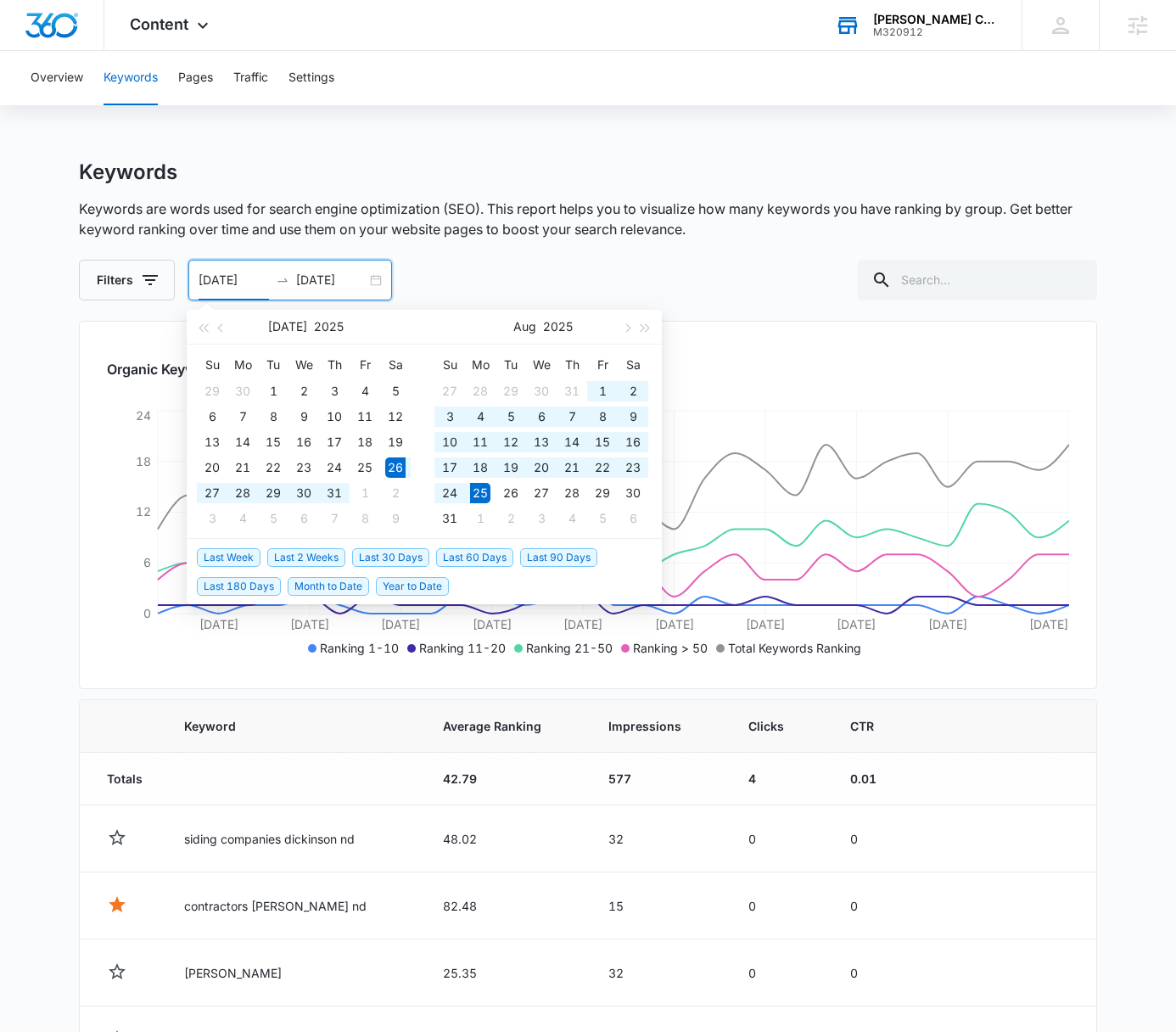
click at [625, 232] on p "Keywords are words used for search engine optimization (SEO). This report helps…" at bounding box center [588, 218] width 1019 height 40
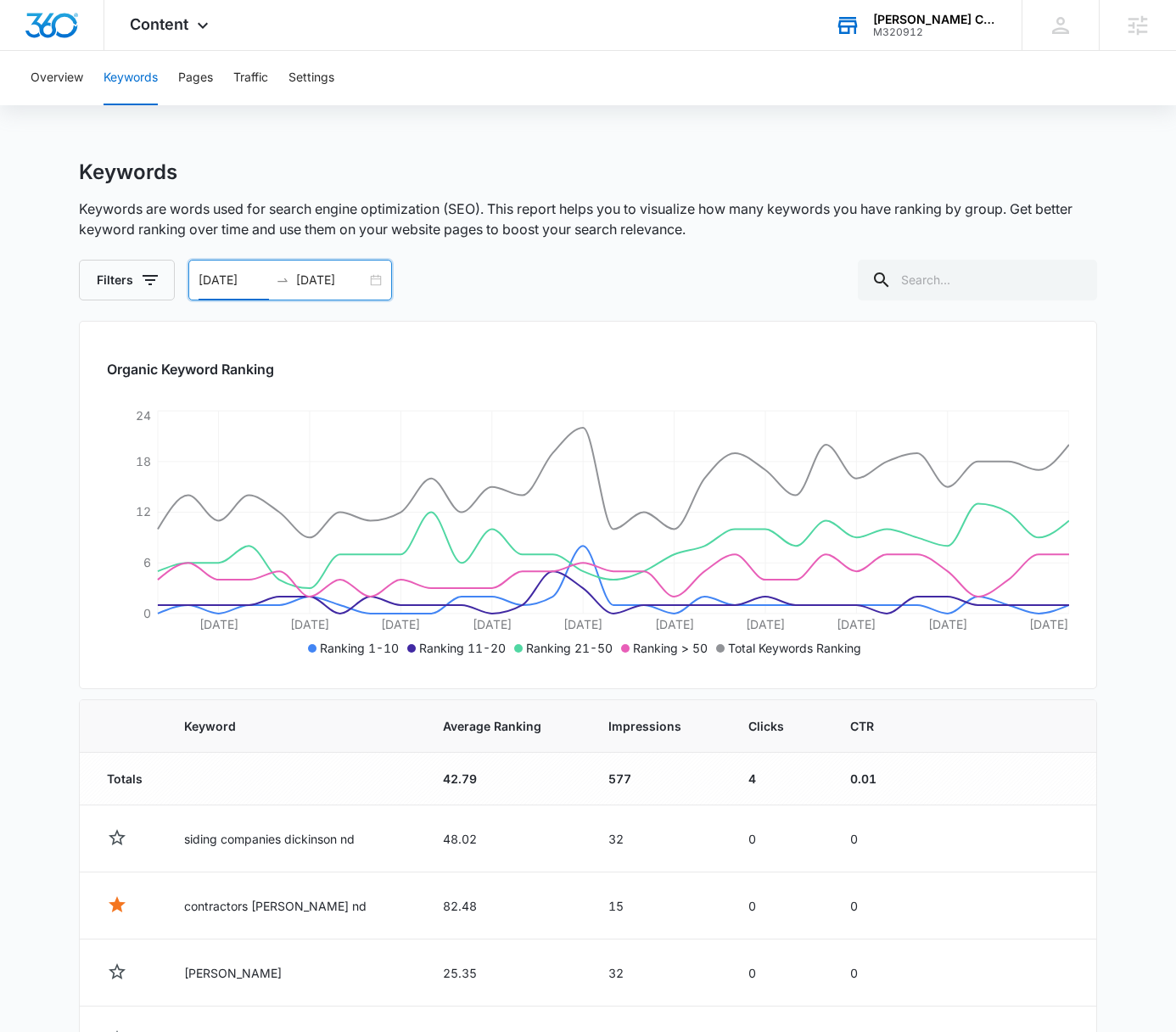
click at [209, 279] on input "07/26/2025" at bounding box center [234, 280] width 70 height 19
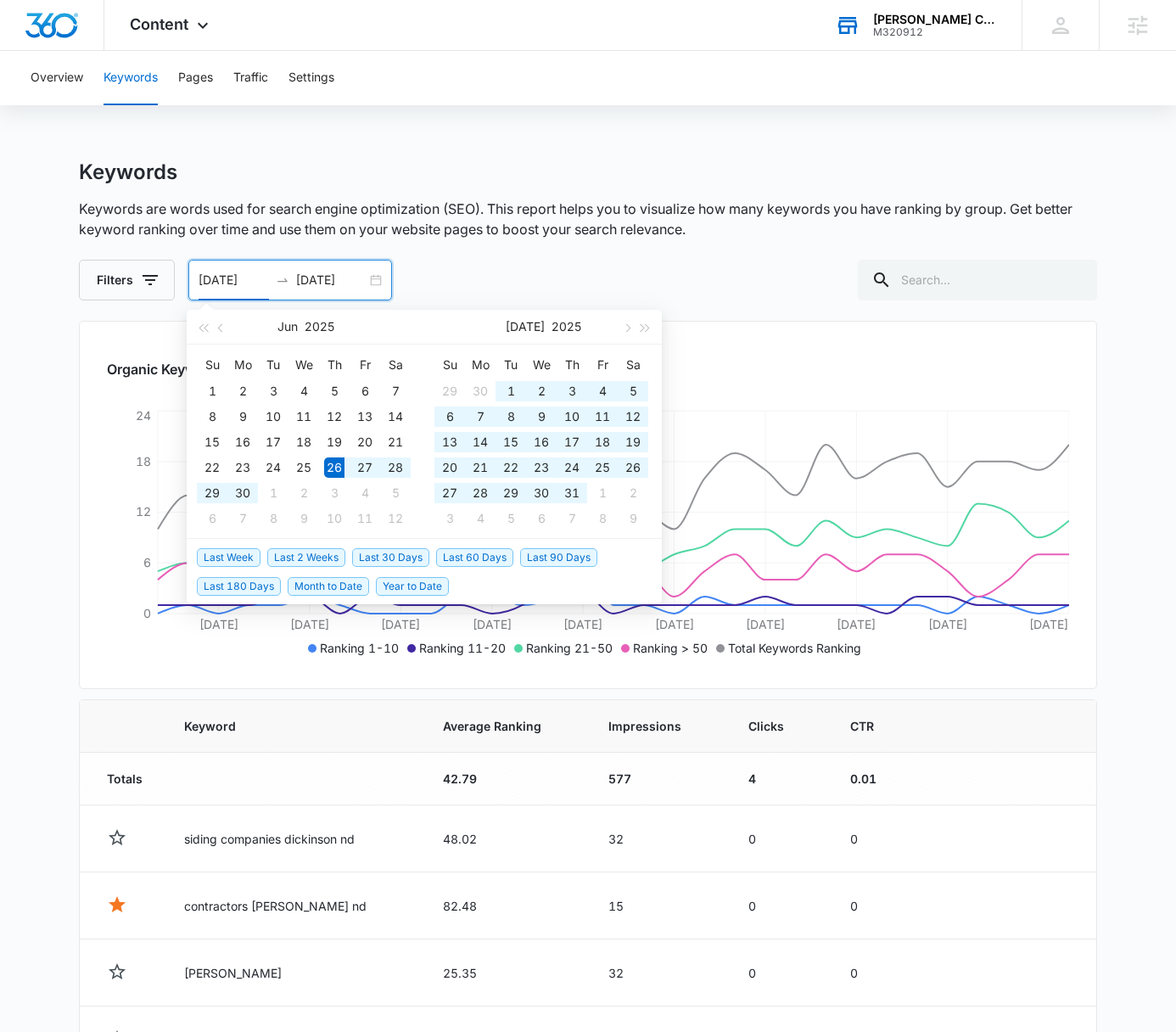
type input "06/26/2025"
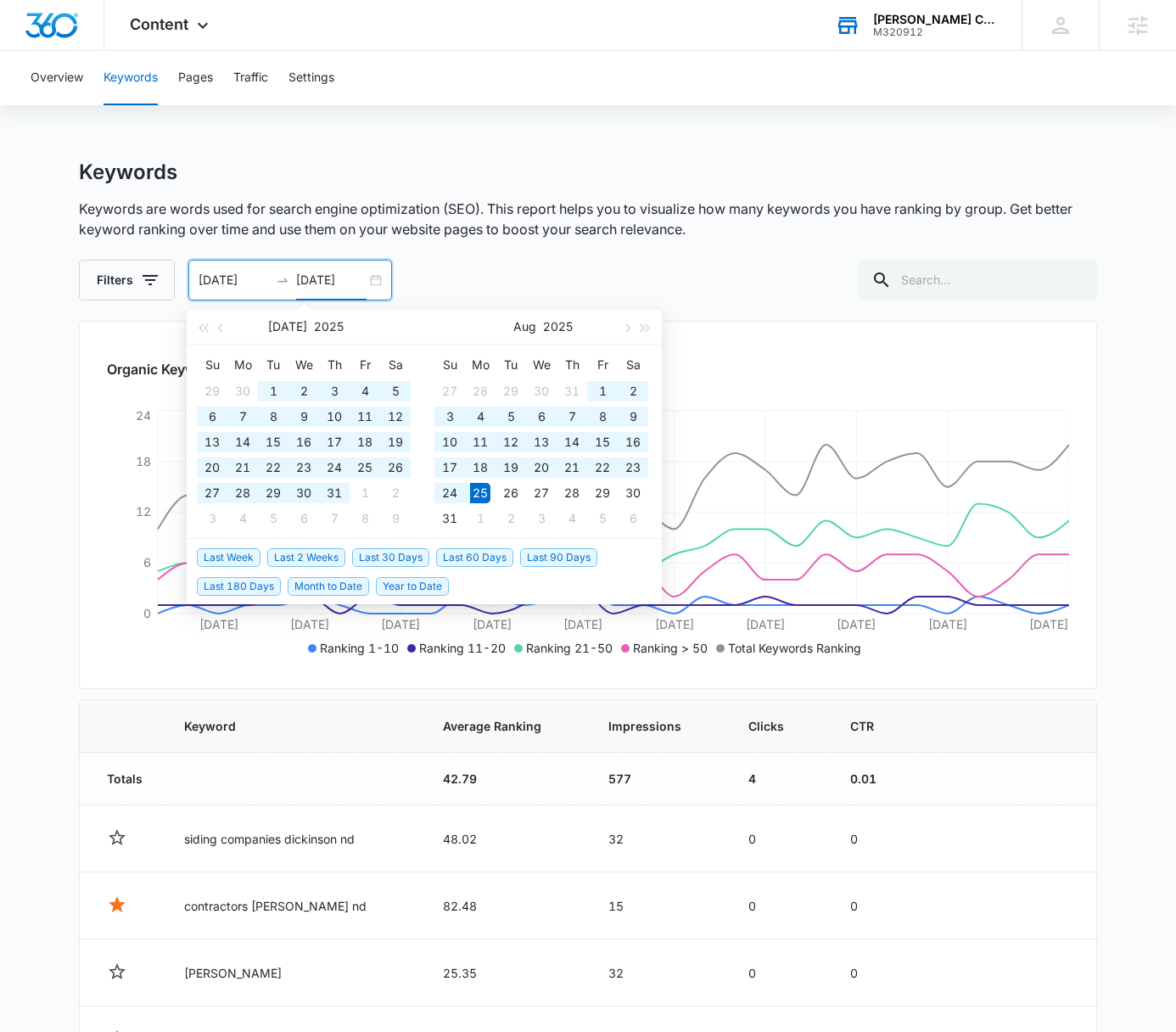
click at [310, 275] on input "08/25/2025" at bounding box center [332, 280] width 70 height 19
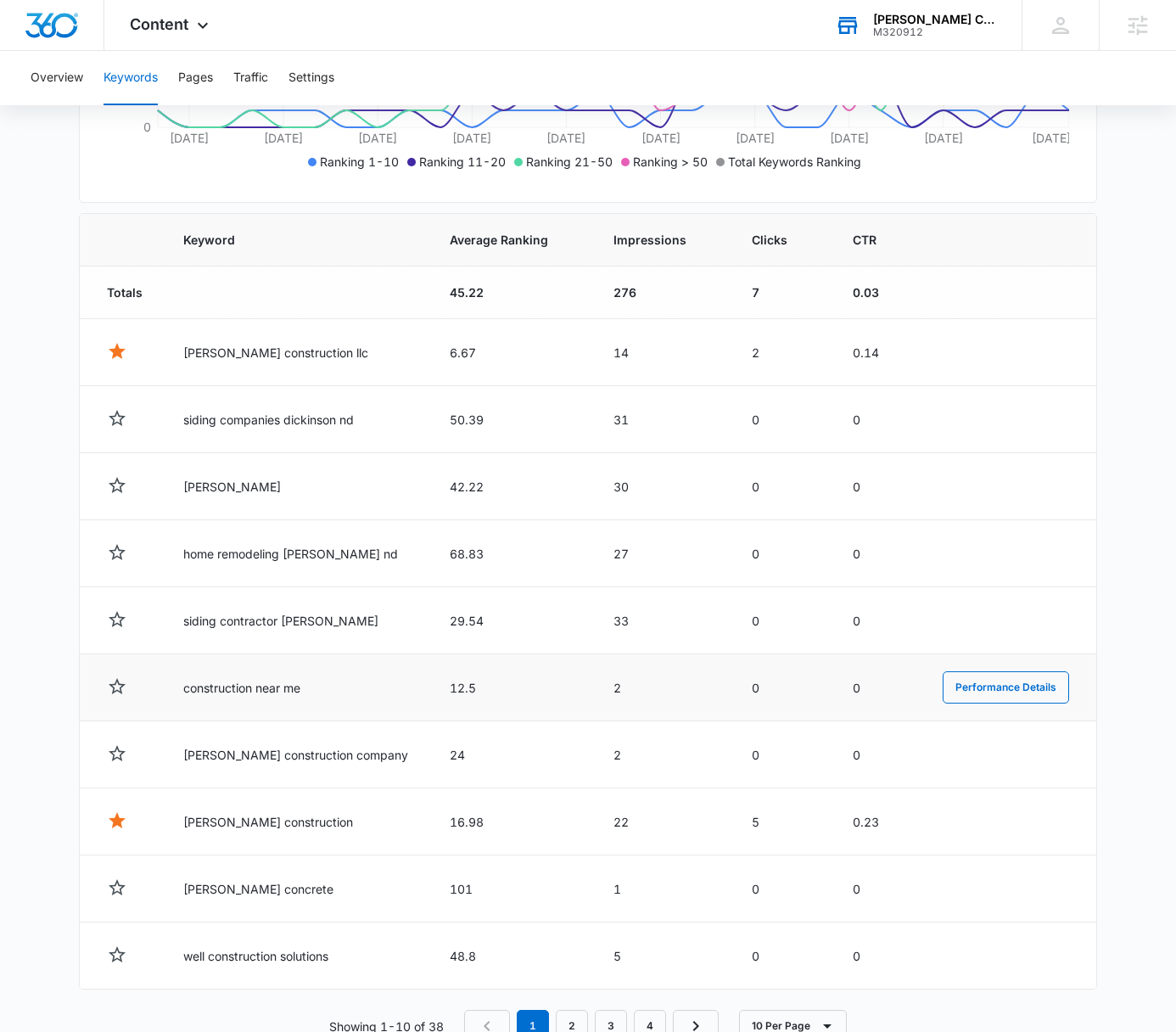
scroll to position [533, 0]
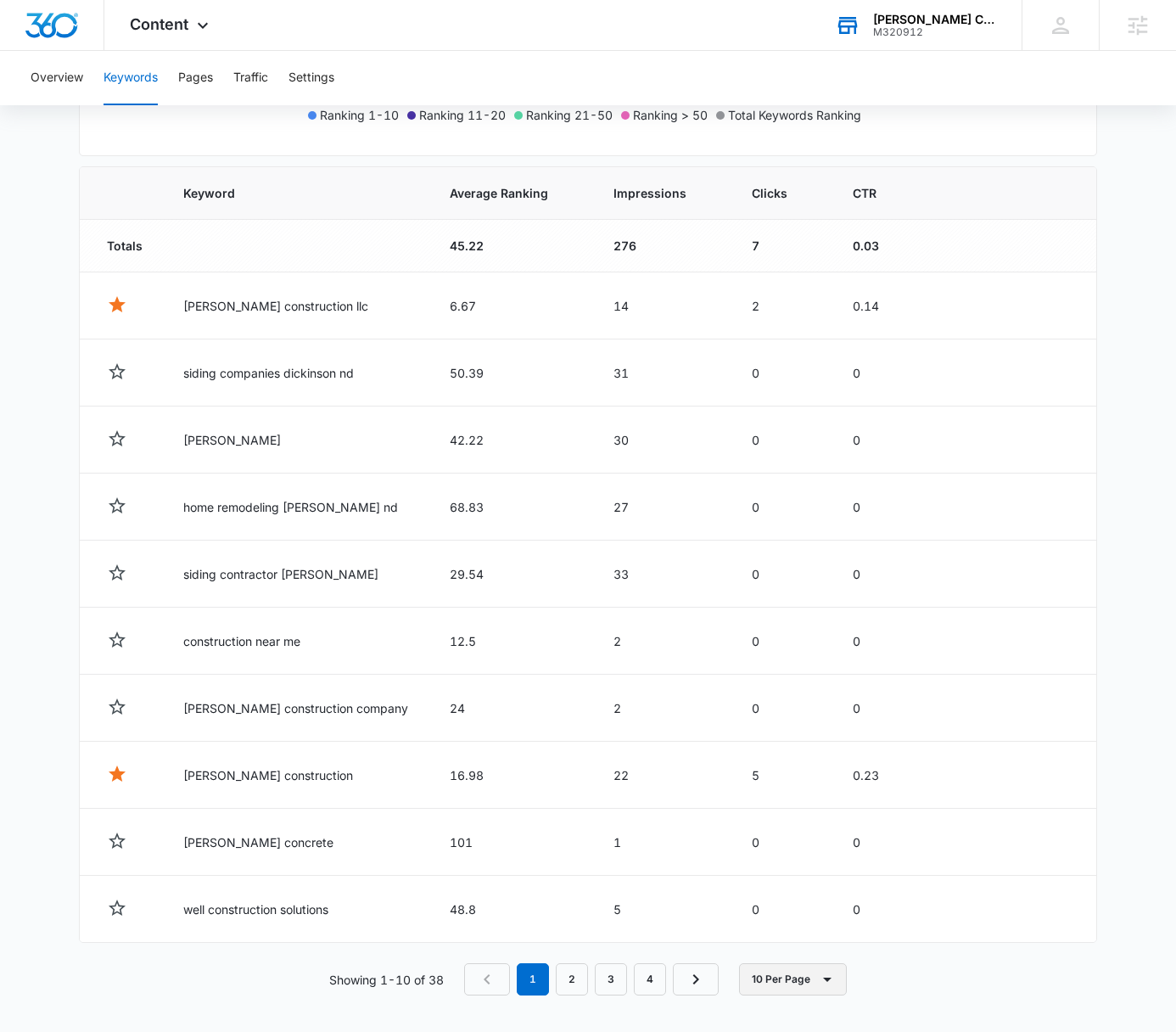
type input "07/25/2025"
click at [800, 982] on button "10 Per Page" at bounding box center [793, 980] width 107 height 33
click at [807, 946] on div "10 Per Page 20 Per Page 50 Per Page 100 Per Page" at bounding box center [809, 888] width 137 height 131
click at [807, 931] on td "0" at bounding box center [783, 910] width 101 height 67
drag, startPoint x: 806, startPoint y: 966, endPoint x: 809, endPoint y: 956, distance: 10.4
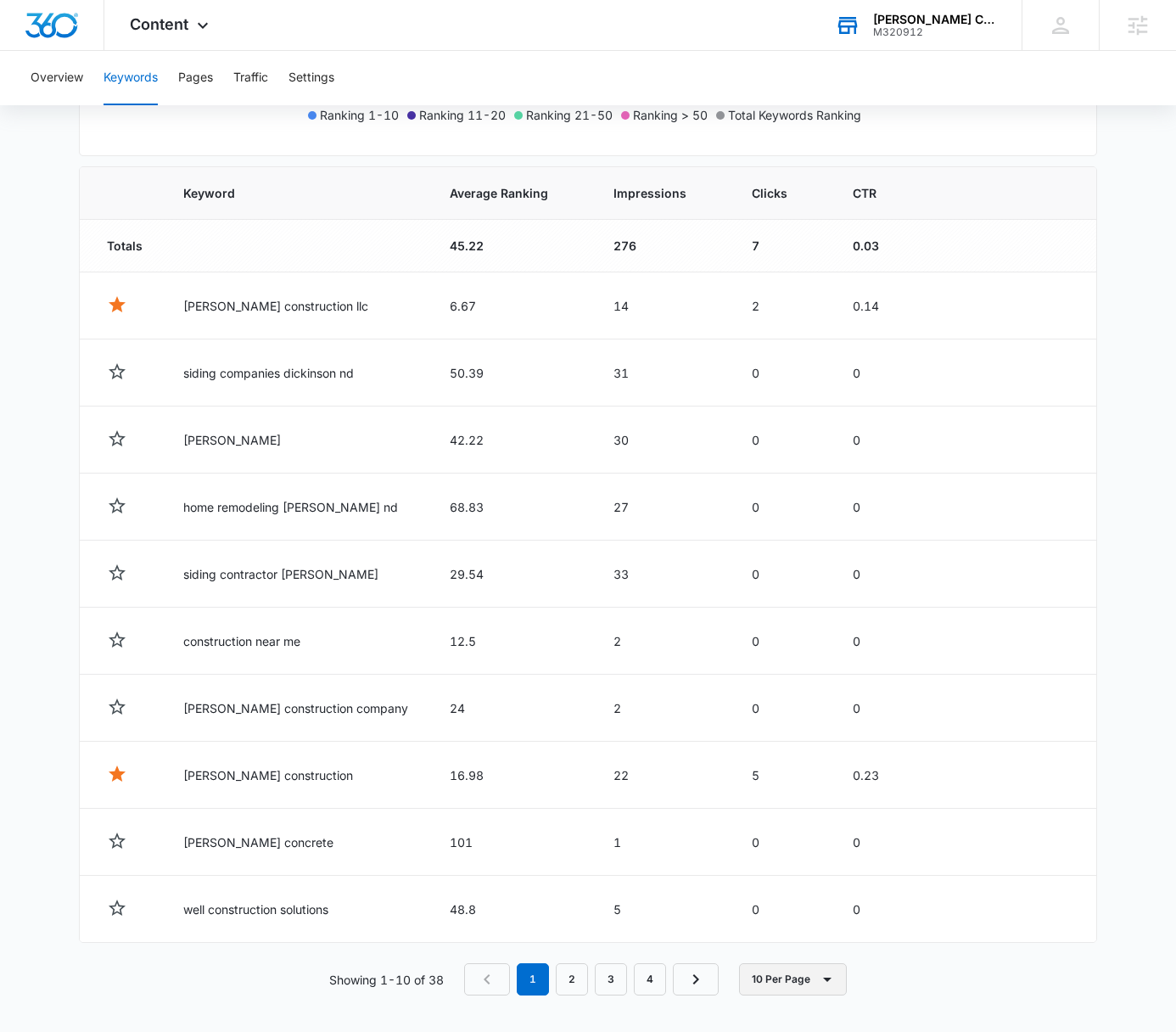
click at [806, 967] on button "10 Per Page" at bounding box center [793, 980] width 107 height 33
click at [813, 930] on div "100 Per Page" at bounding box center [798, 926] width 75 height 12
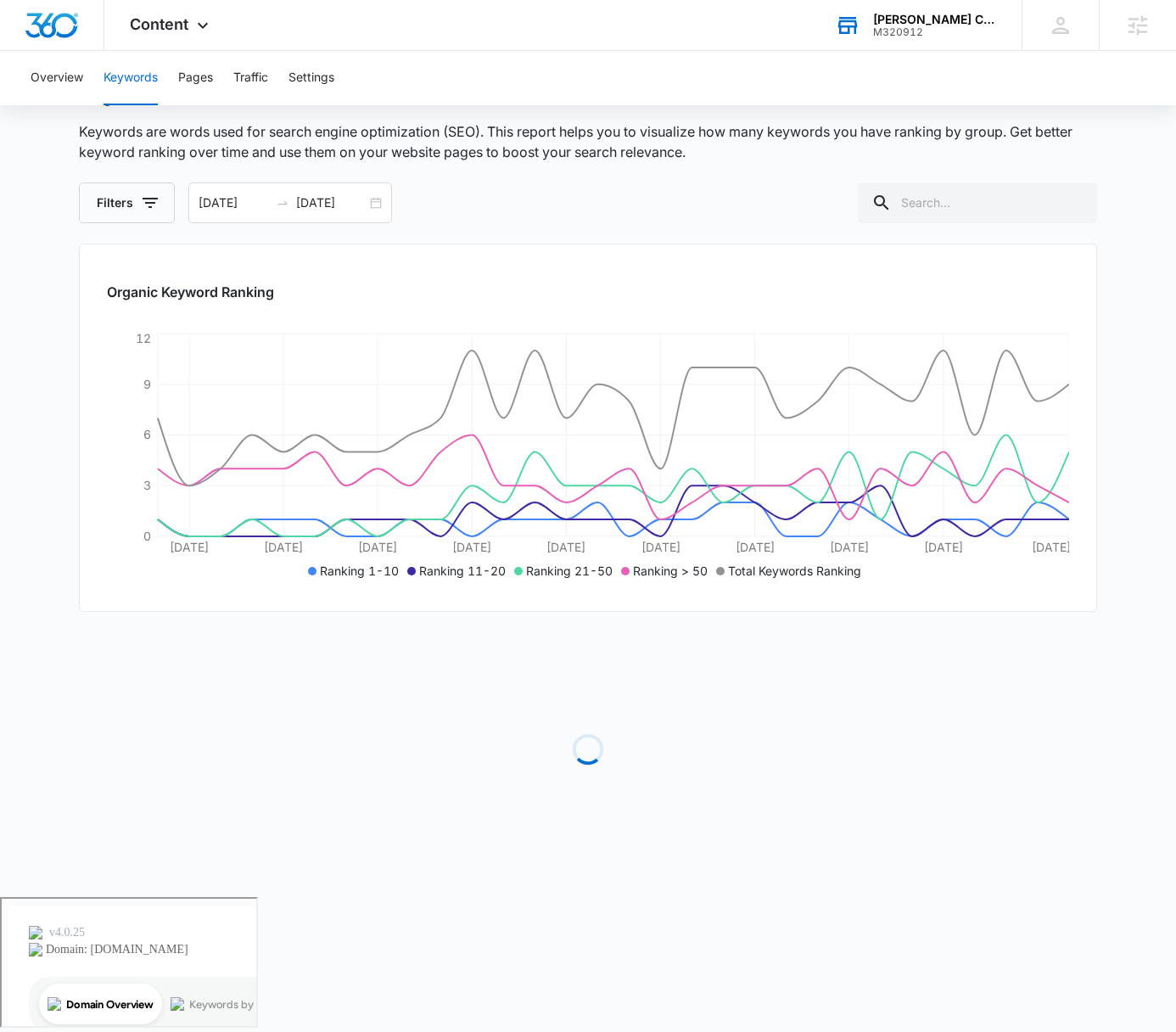
scroll to position [0, 0]
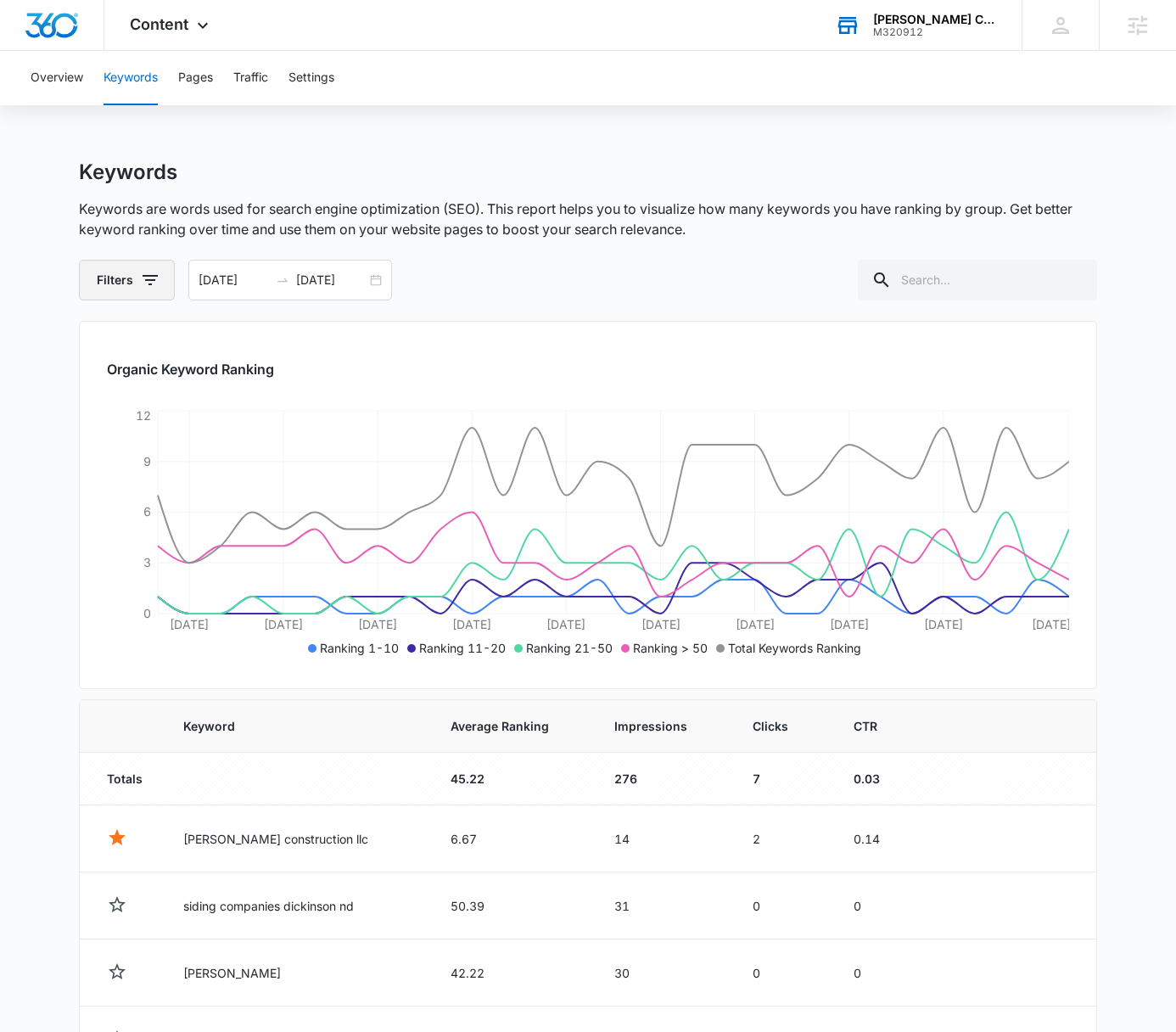
click at [139, 291] on button "Filters" at bounding box center [127, 279] width 96 height 40
click at [111, 355] on div at bounding box center [110, 348] width 17 height 17
click at [101, 348] on input "Favorites" at bounding box center [101, 347] width 1 height 1
checkbox input "true"
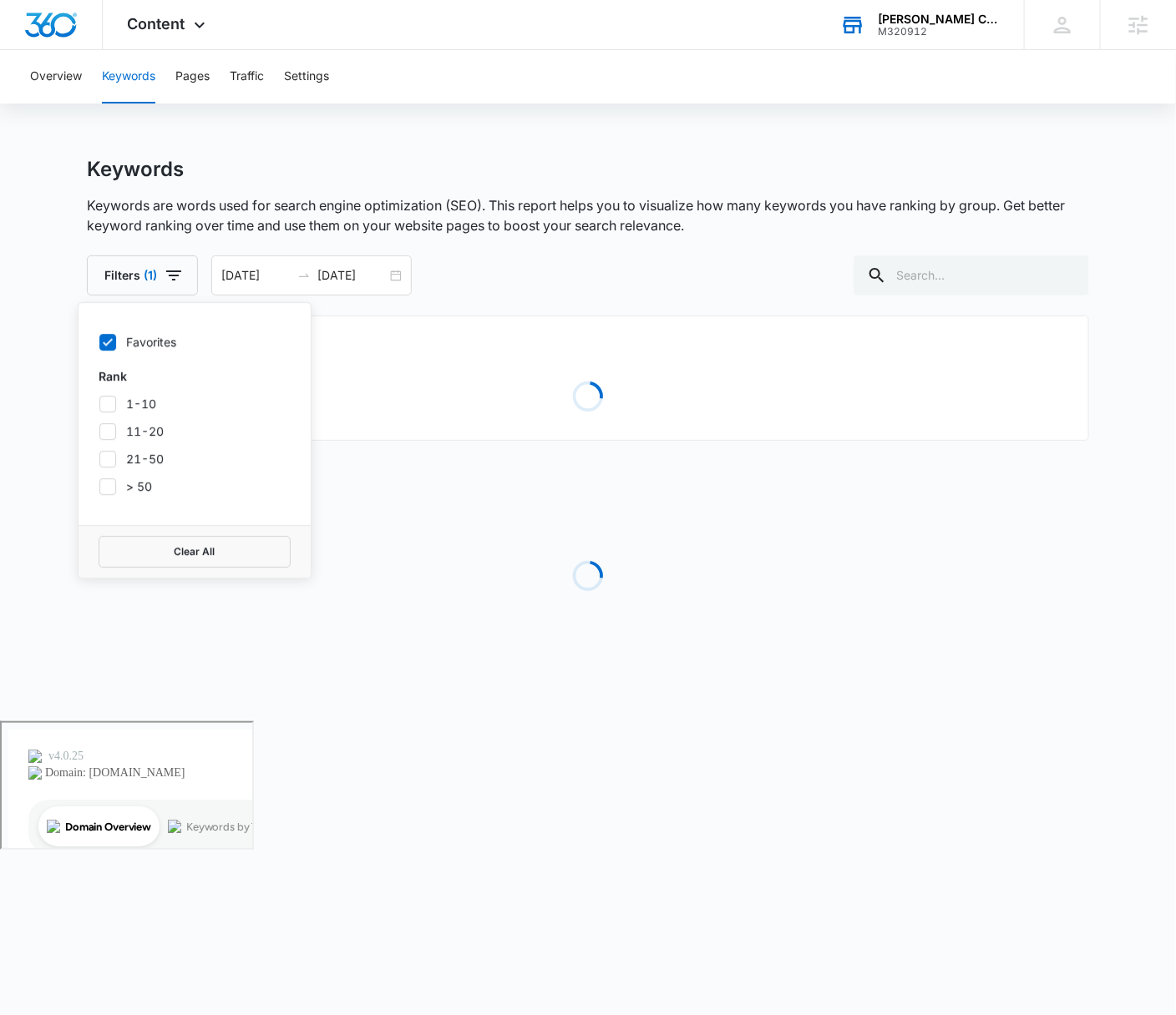
click at [739, 215] on p "Keywords are words used for search engine optimization (SEO). This report helps…" at bounding box center [588, 215] width 1003 height 40
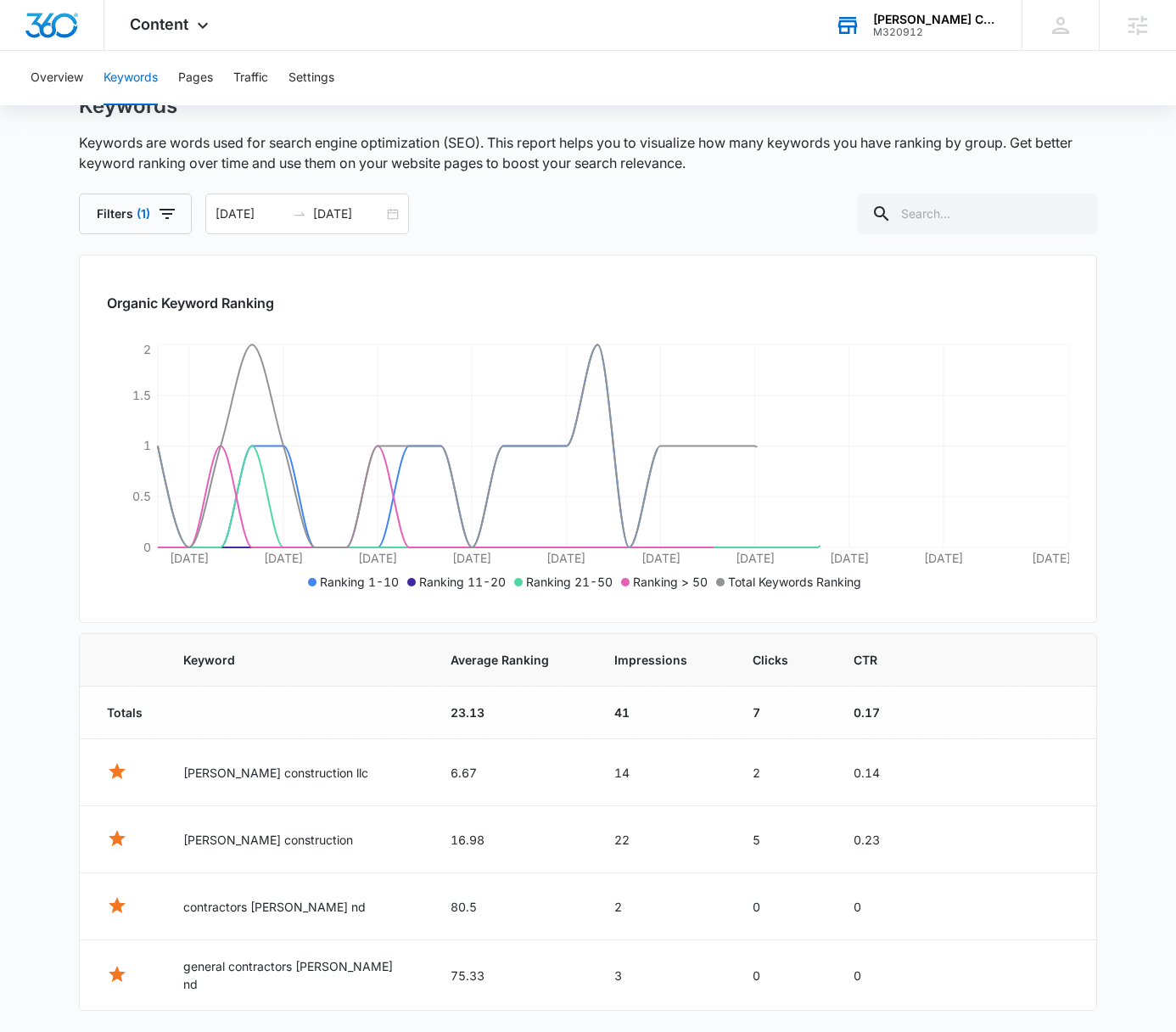
scroll to position [117, 0]
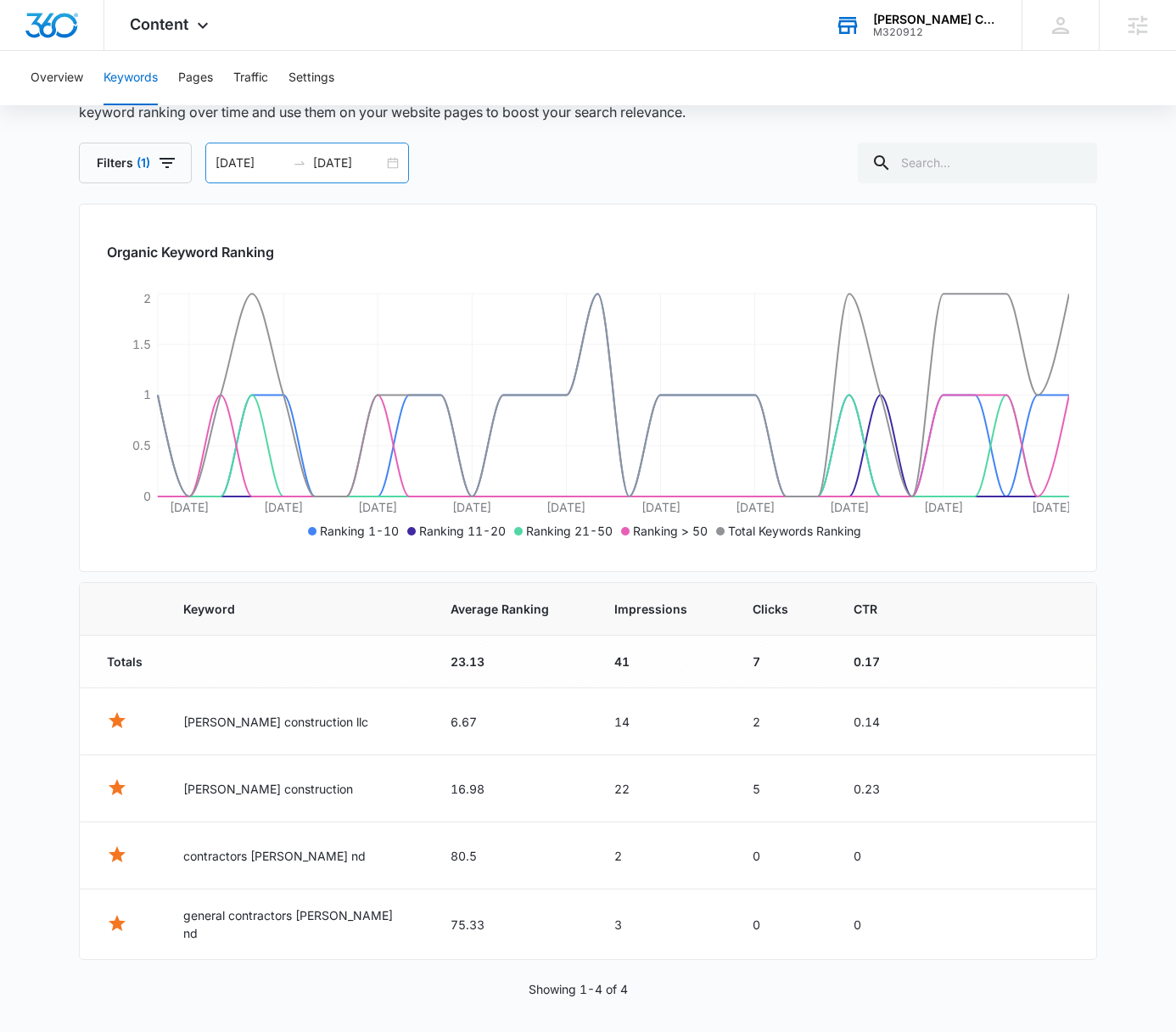
click at [376, 172] on div "06/26/2025 07/25/2025" at bounding box center [307, 162] width 204 height 40
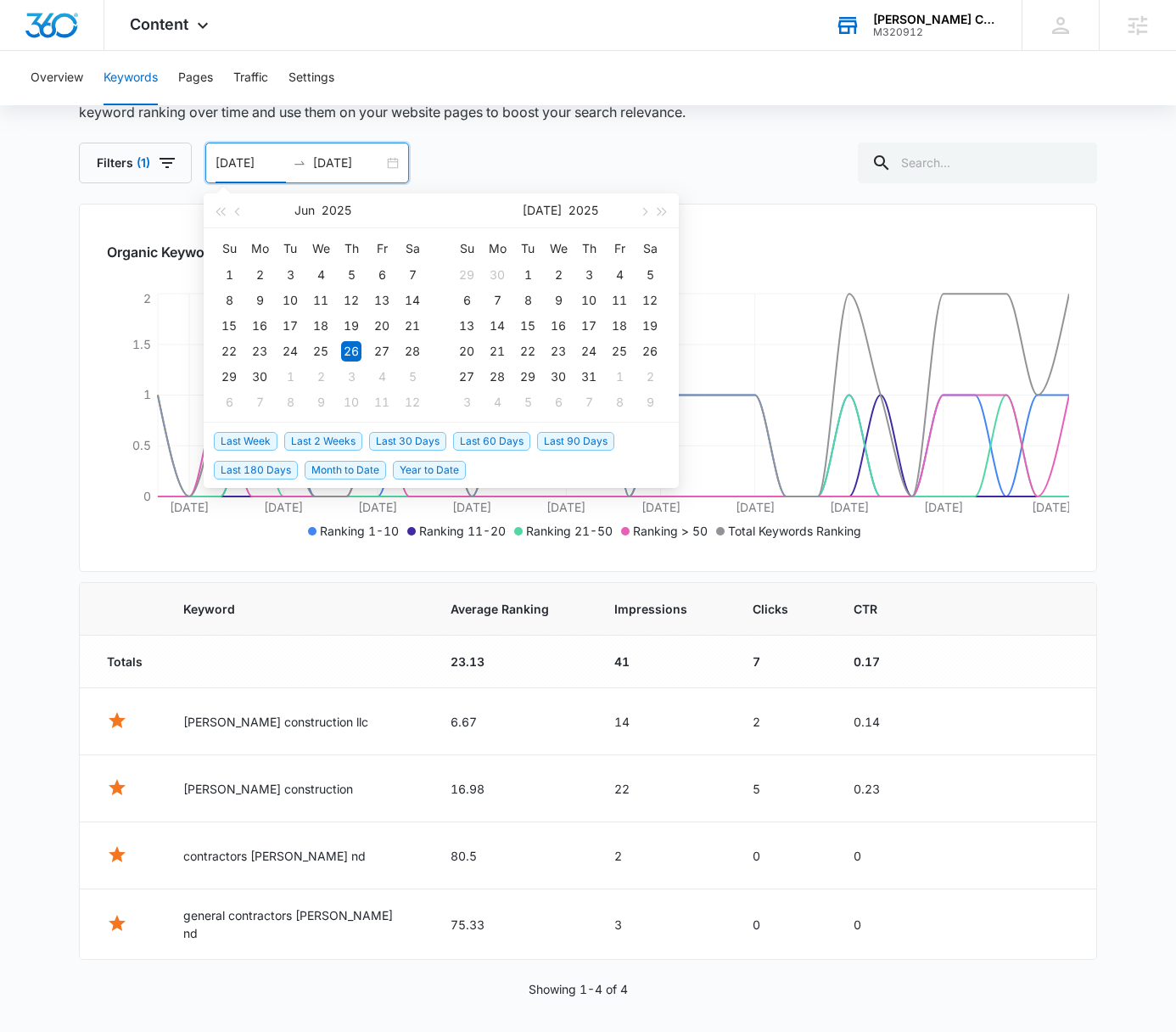
click at [414, 437] on span "Last 30 Days" at bounding box center [408, 442] width 77 height 19
type input "08/16/2025"
type input "09/08/2025"
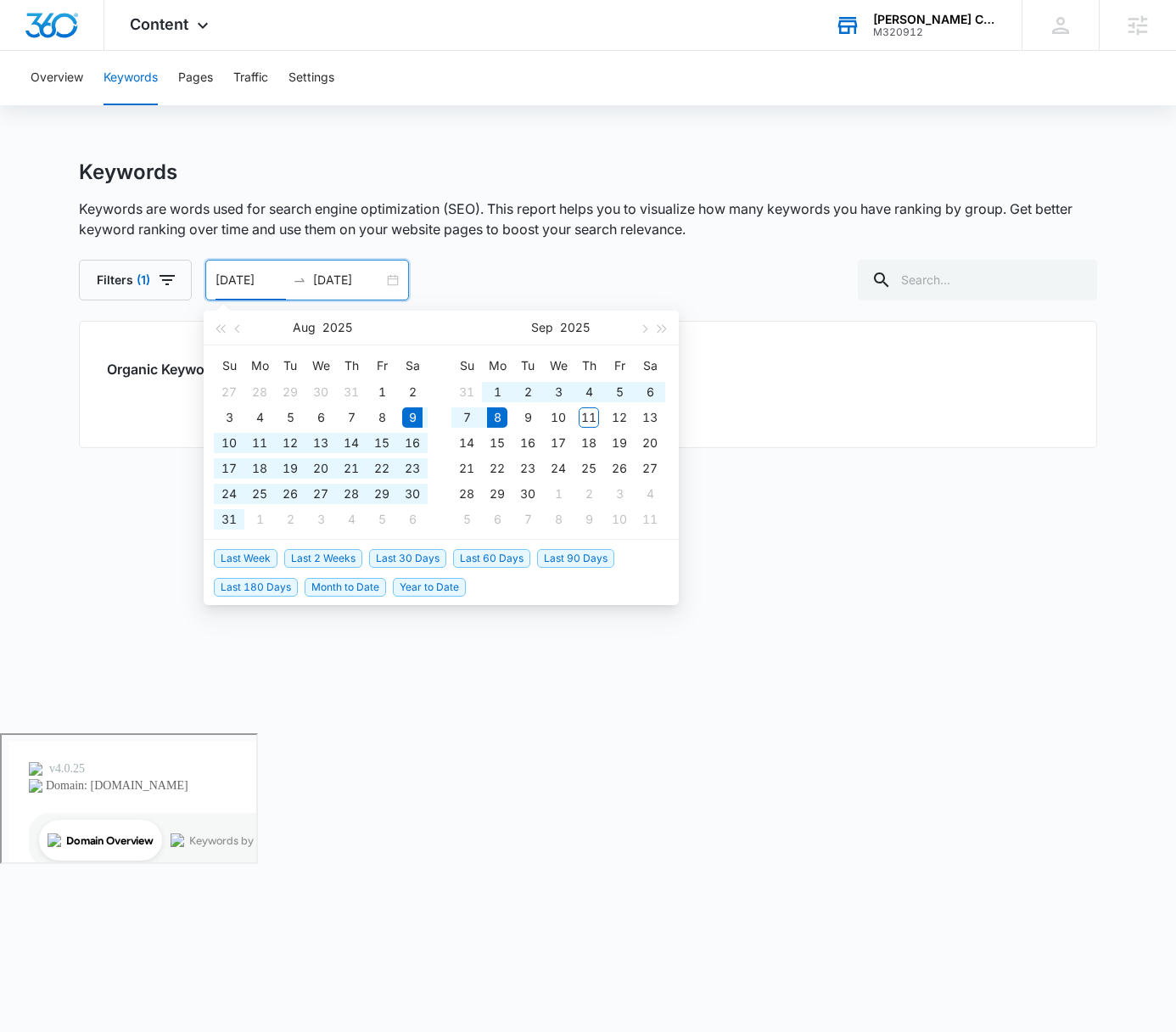
type input "08/09/2025"
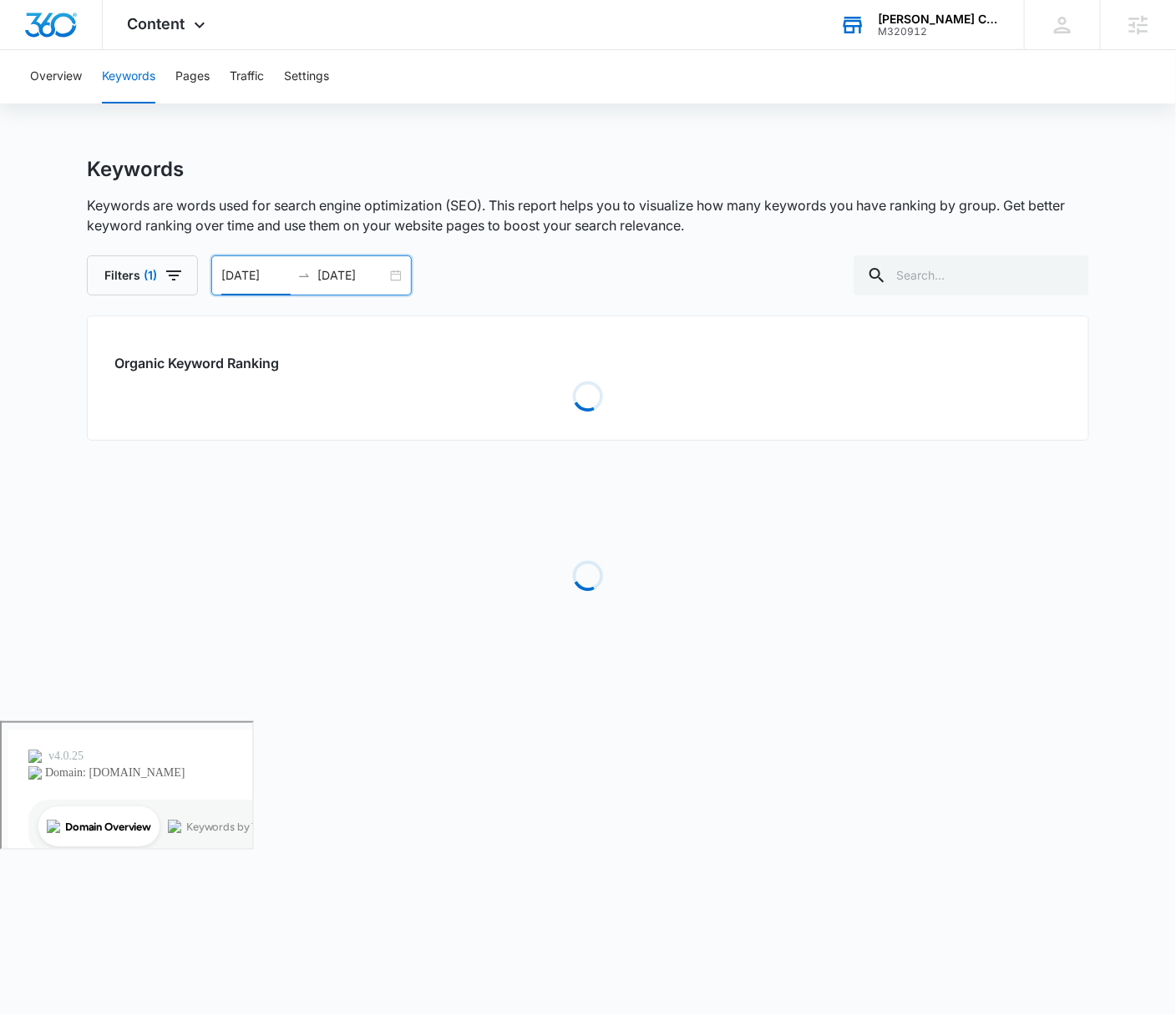
click at [911, 112] on div "Overview Keywords Pages Traffic Settings Keywords Keywords are words used for s…" at bounding box center [588, 385] width 1176 height 671
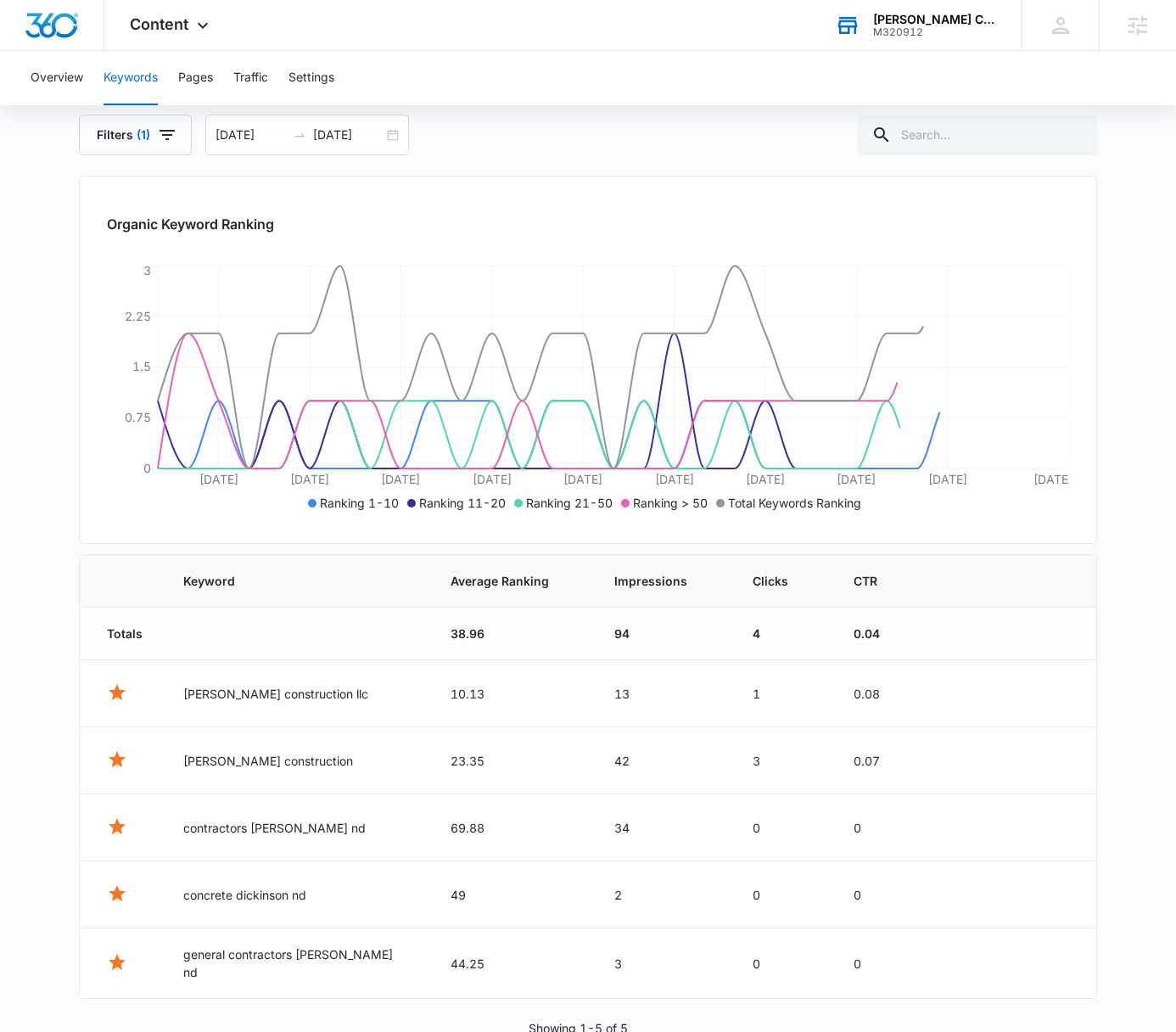
scroll to position [184, 0]
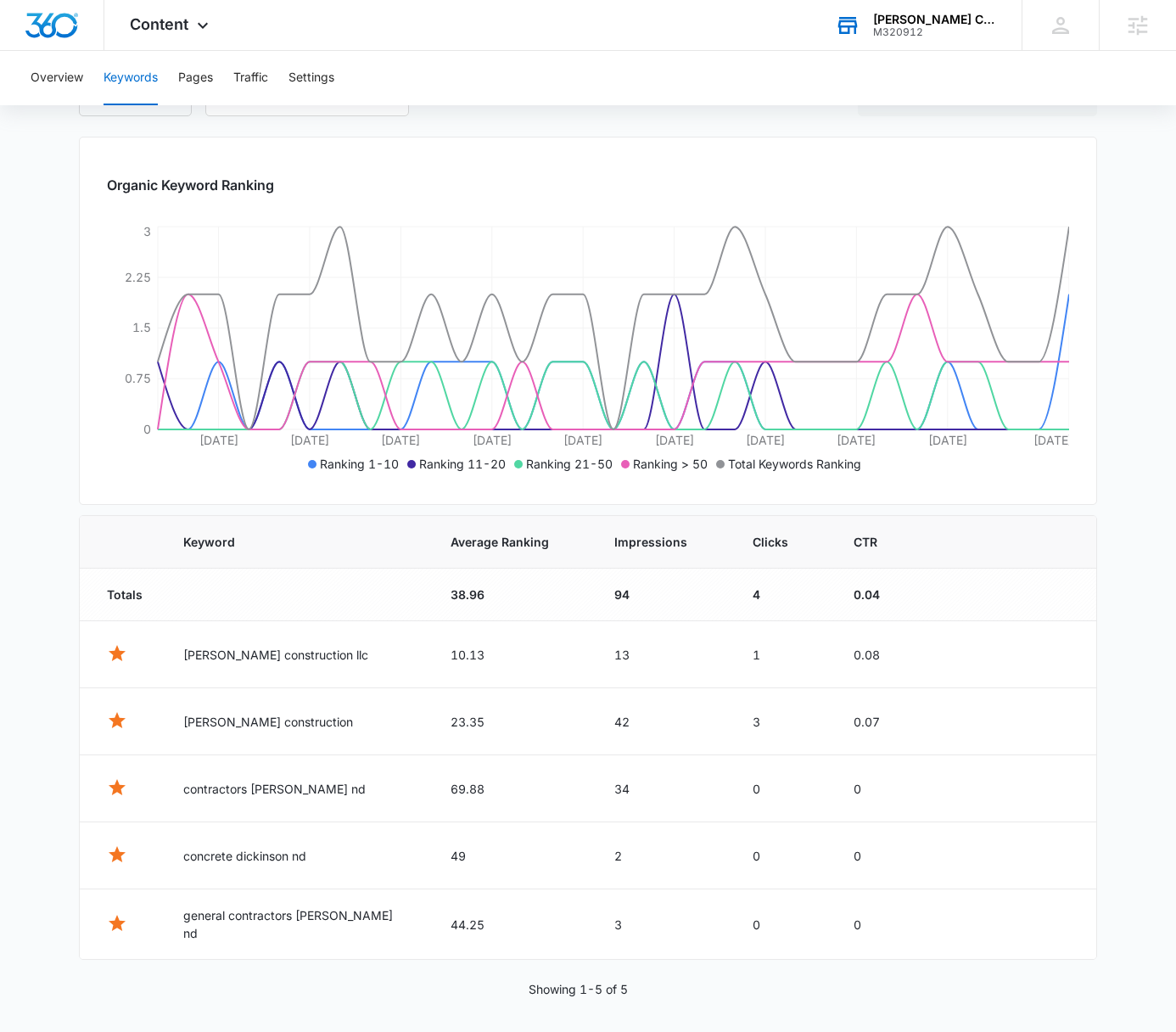
click at [580, 79] on div "Overview Keywords Pages Traffic Settings" at bounding box center [588, 77] width 1136 height 54
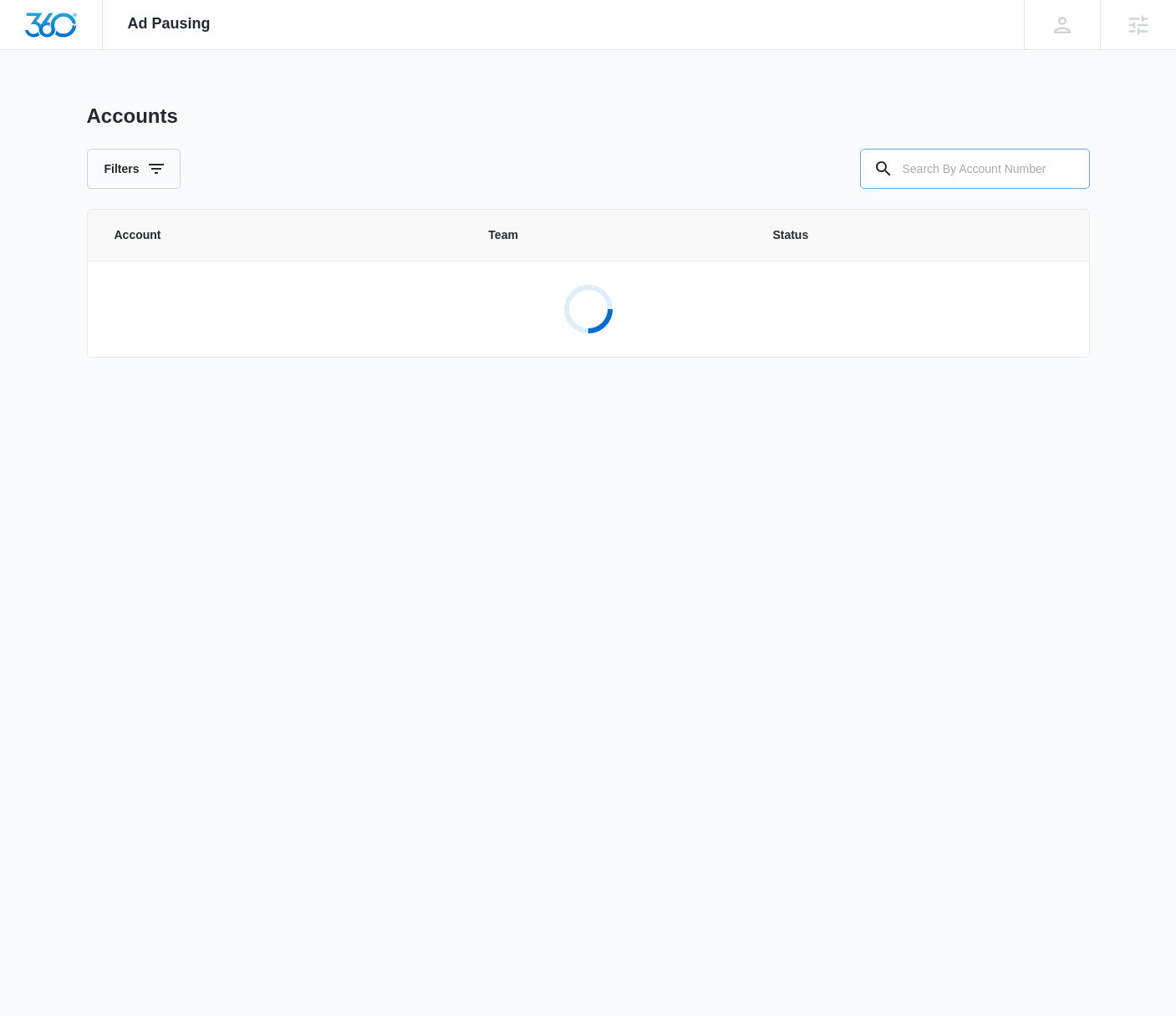
click at [904, 177] on input "text" at bounding box center [975, 168] width 230 height 40
paste input "M337763"
type input "M337763"
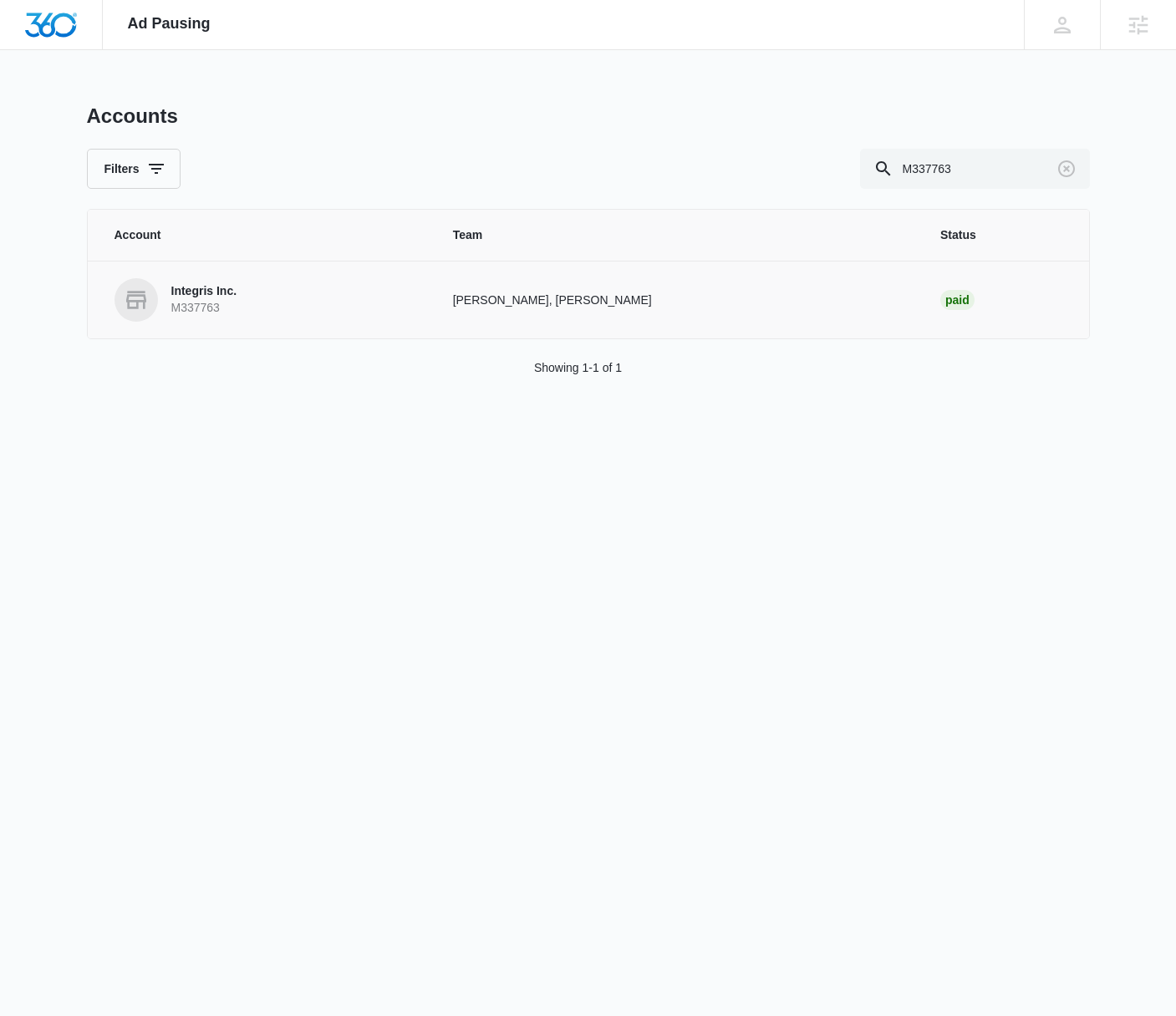
click at [219, 292] on p "Integris Inc." at bounding box center [205, 292] width 66 height 17
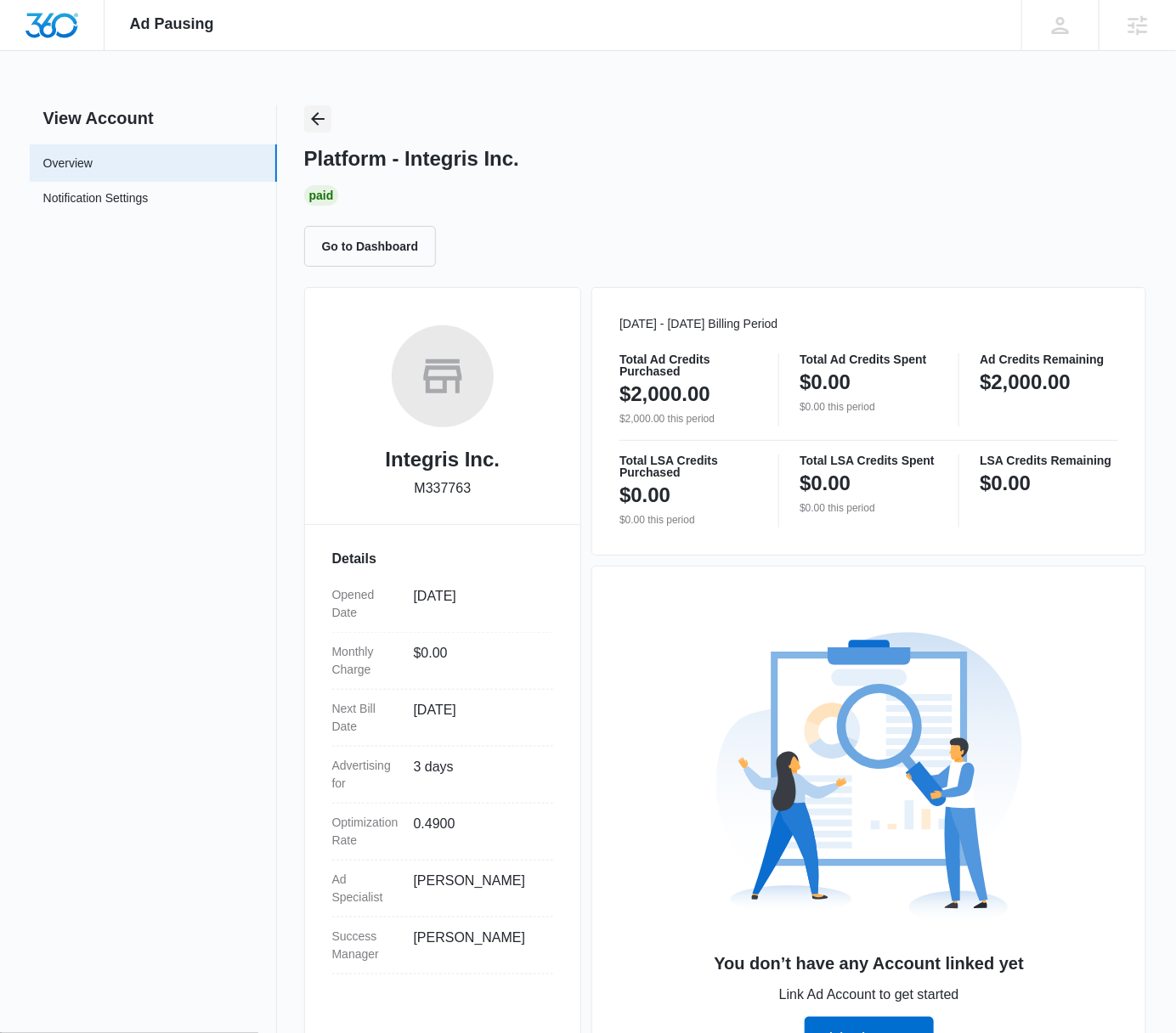
drag, startPoint x: 301, startPoint y: 108, endPoint x: 311, endPoint y: 114, distance: 11.7
click at [301, 108] on div "View Account Overview Notification Settings 0 Platform - Integris Inc. Paid Go …" at bounding box center [588, 596] width 1118 height 981
click at [311, 114] on icon "Back" at bounding box center [318, 119] width 21 height 21
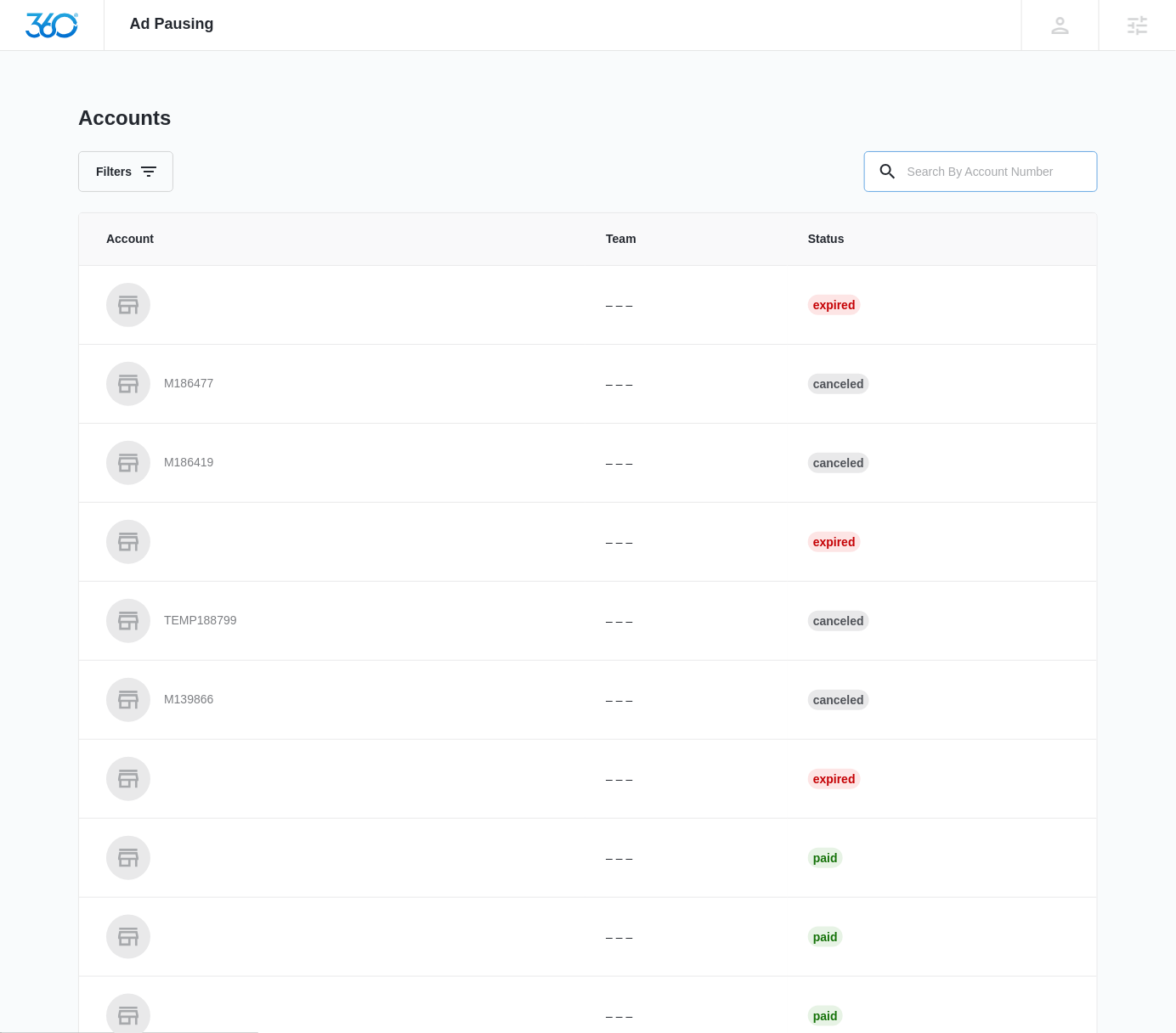
click at [953, 171] on input "text" at bounding box center [982, 171] width 234 height 40
type input "M179791"
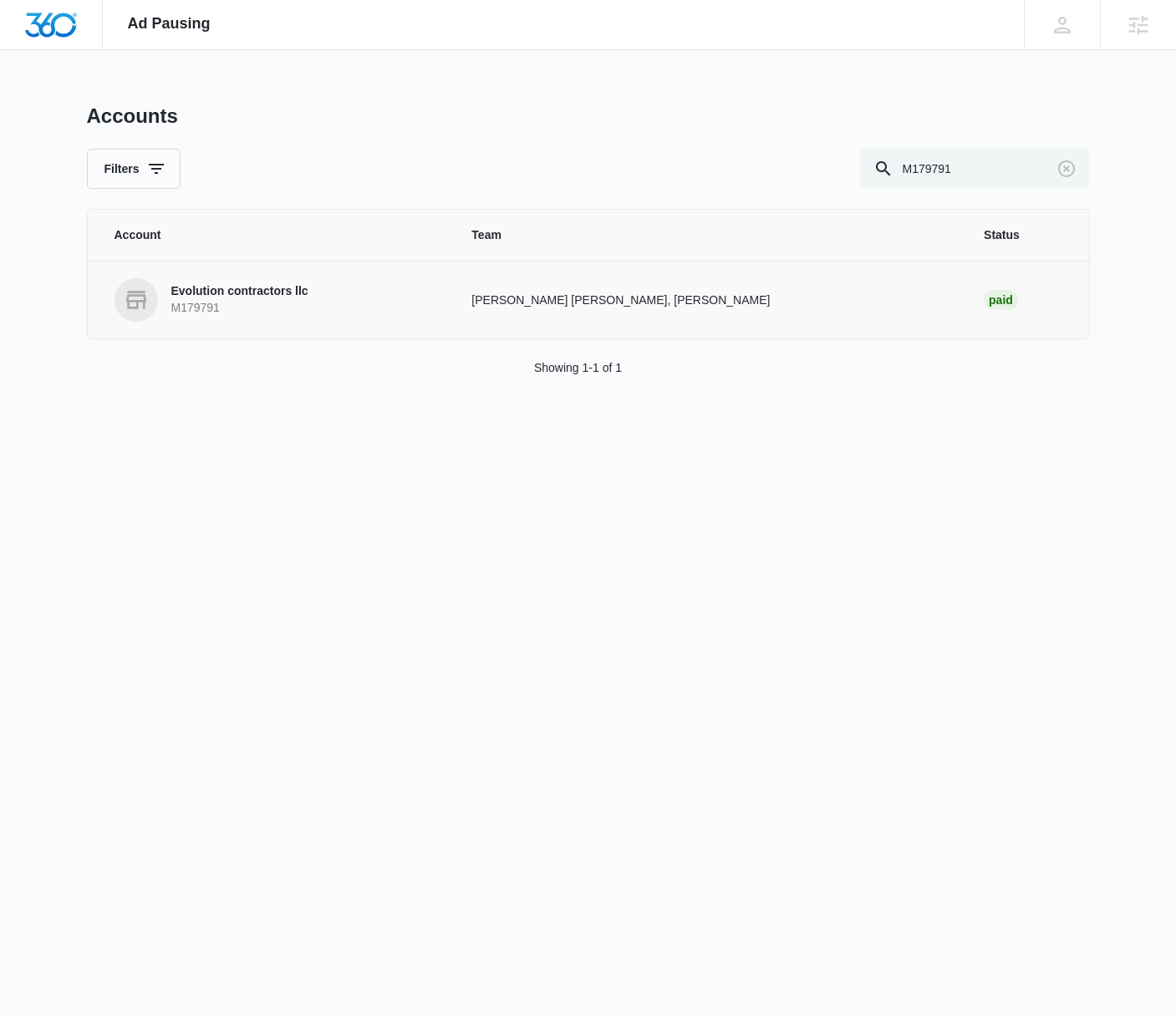
click at [283, 293] on p "Evolution contractors llc" at bounding box center [240, 292] width 137 height 17
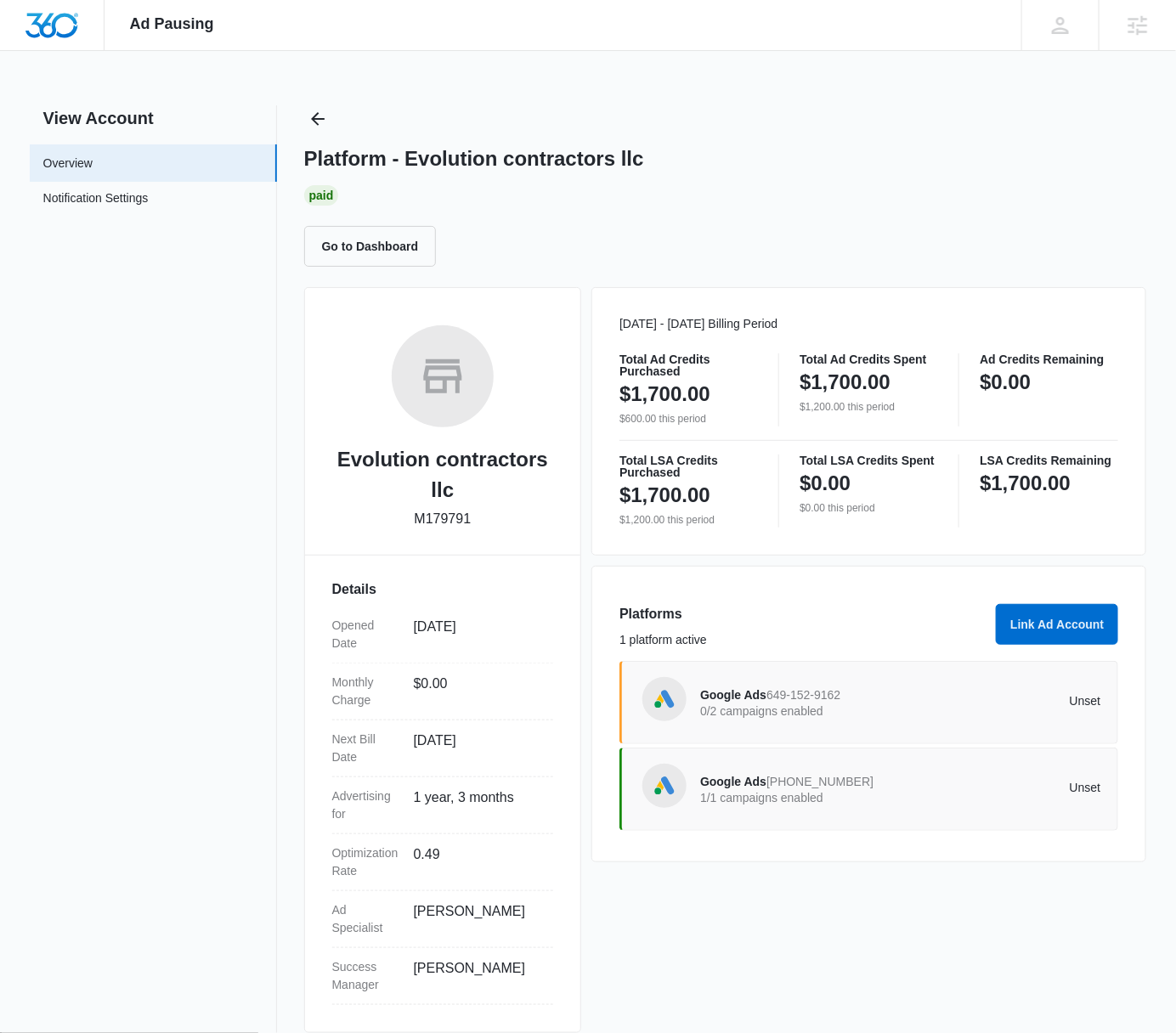
click at [925, 704] on p "Unset" at bounding box center [1001, 701] width 200 height 12
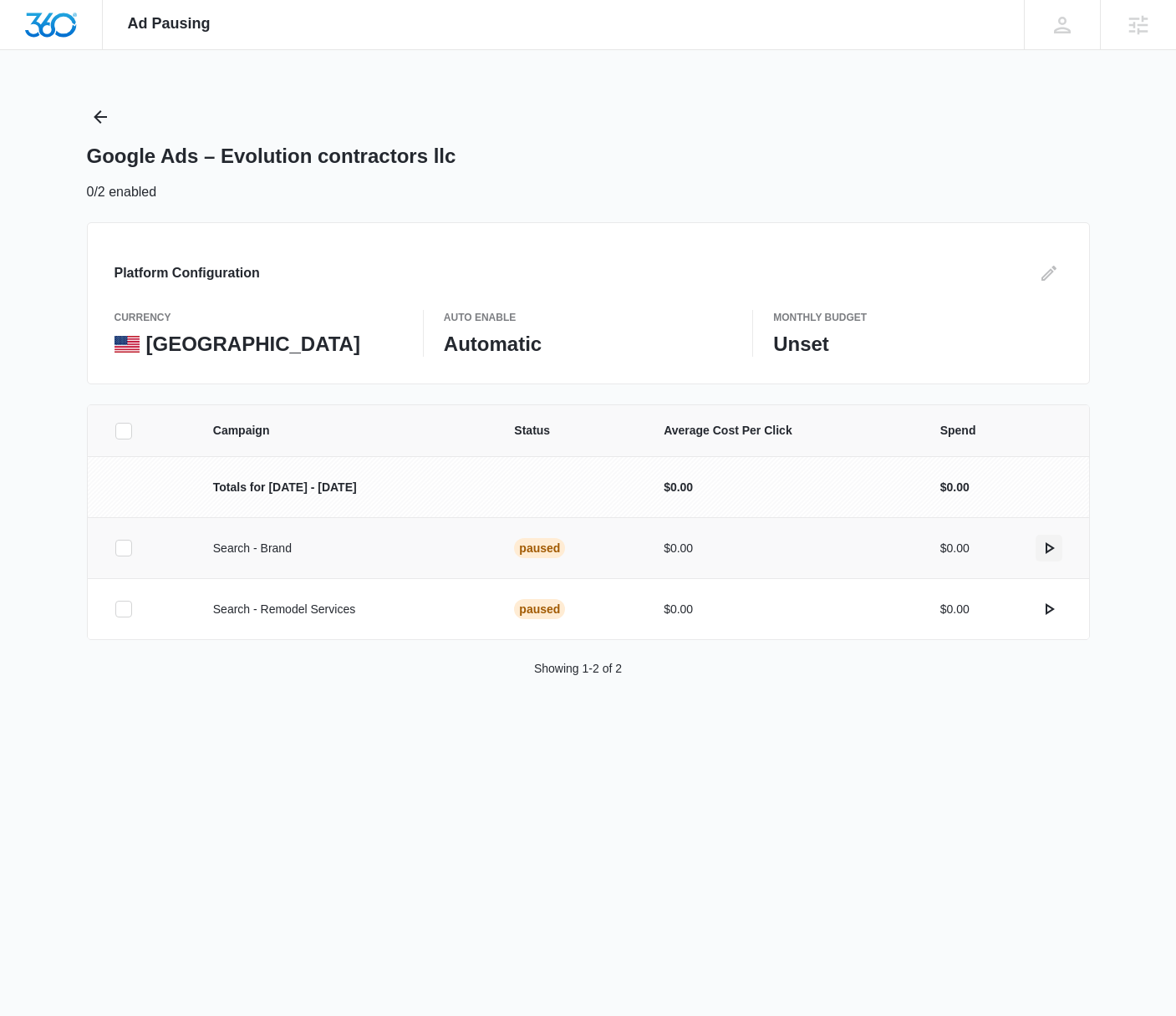
click at [1056, 552] on icon "actions.activate" at bounding box center [1049, 548] width 20 height 20
click at [957, 159] on div "Google Ads – Evolution contractors llc" at bounding box center [589, 157] width 1003 height 25
